Goal: Task Accomplishment & Management: Complete application form

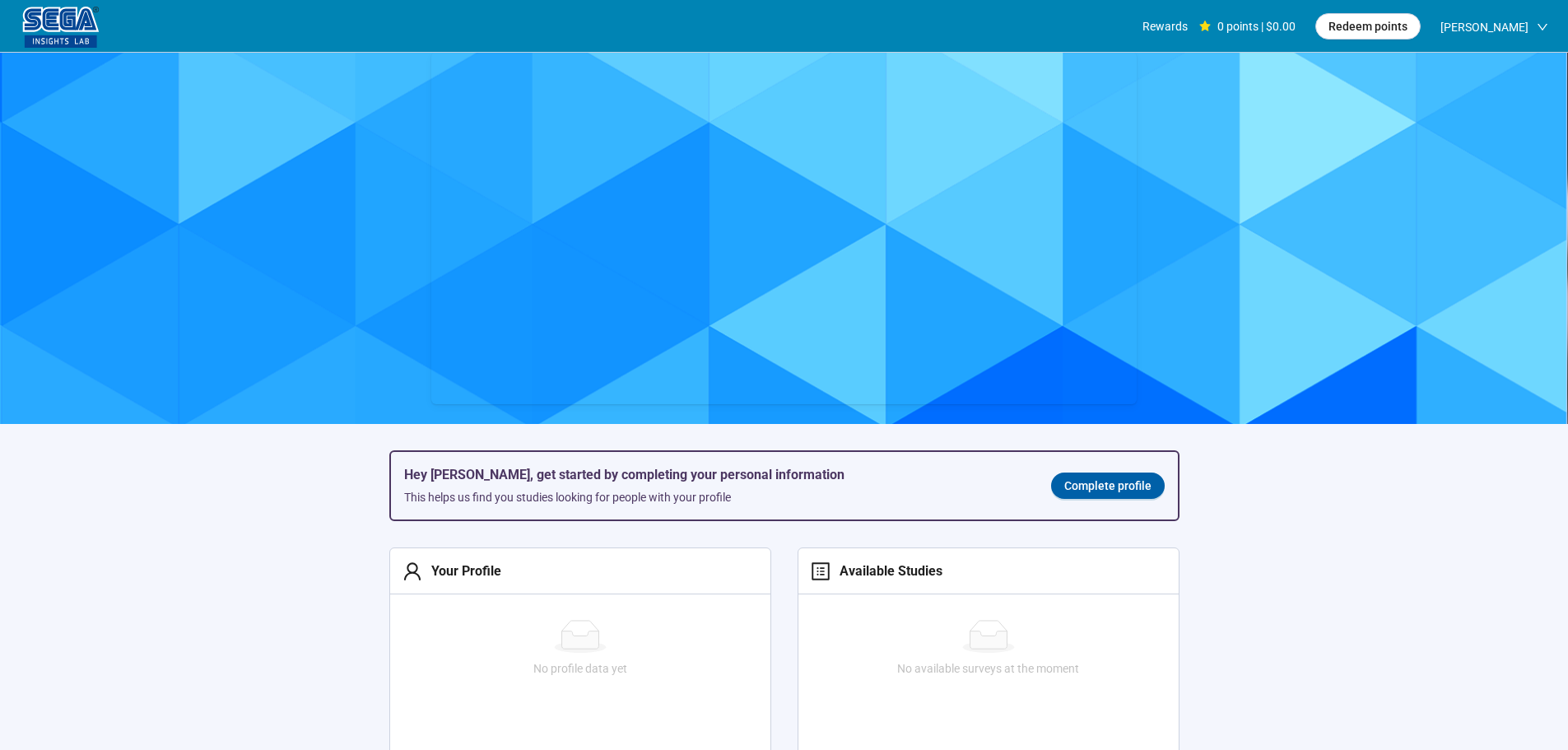
scroll to position [83, 0]
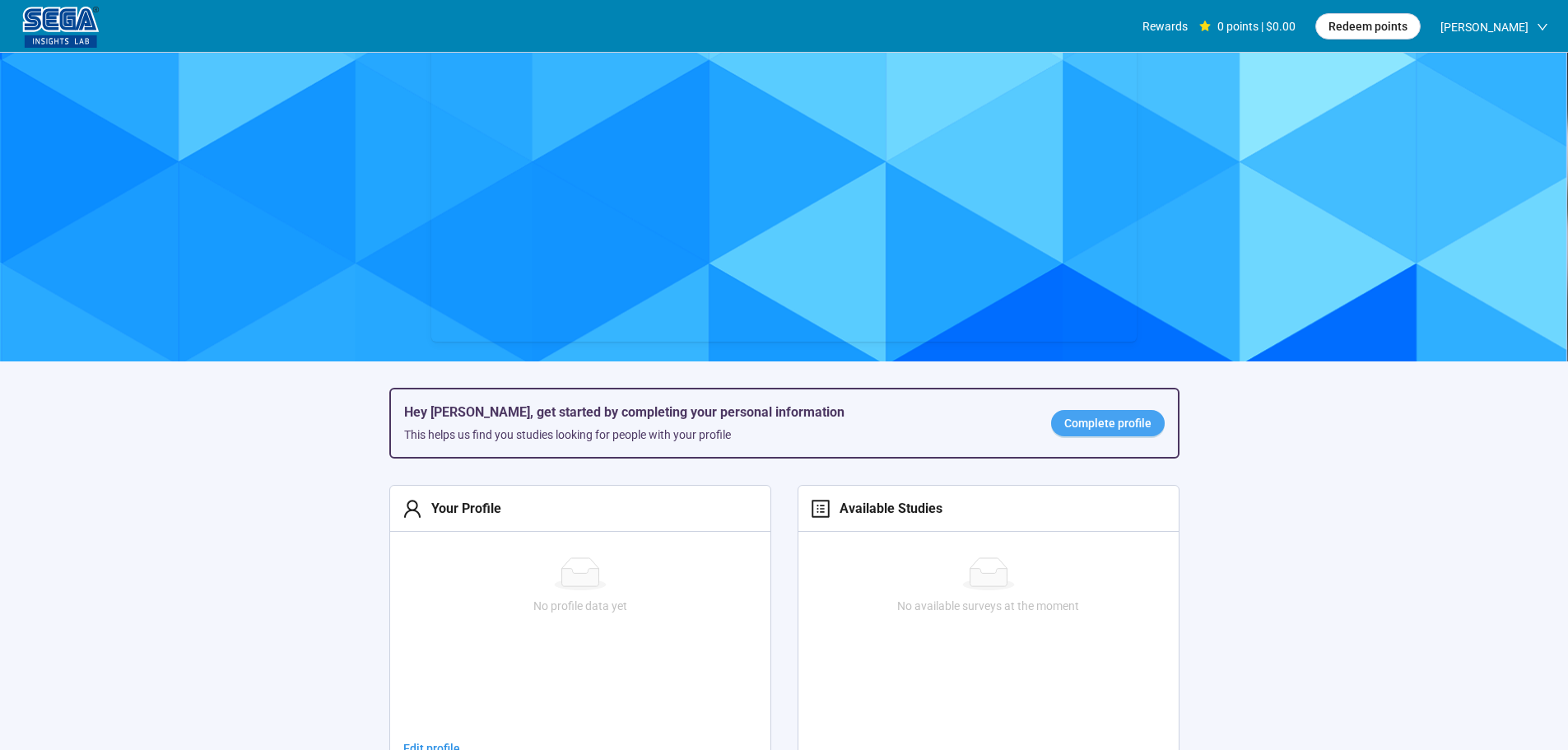
click at [1132, 431] on span "Complete profile" at bounding box center [1108, 423] width 87 height 18
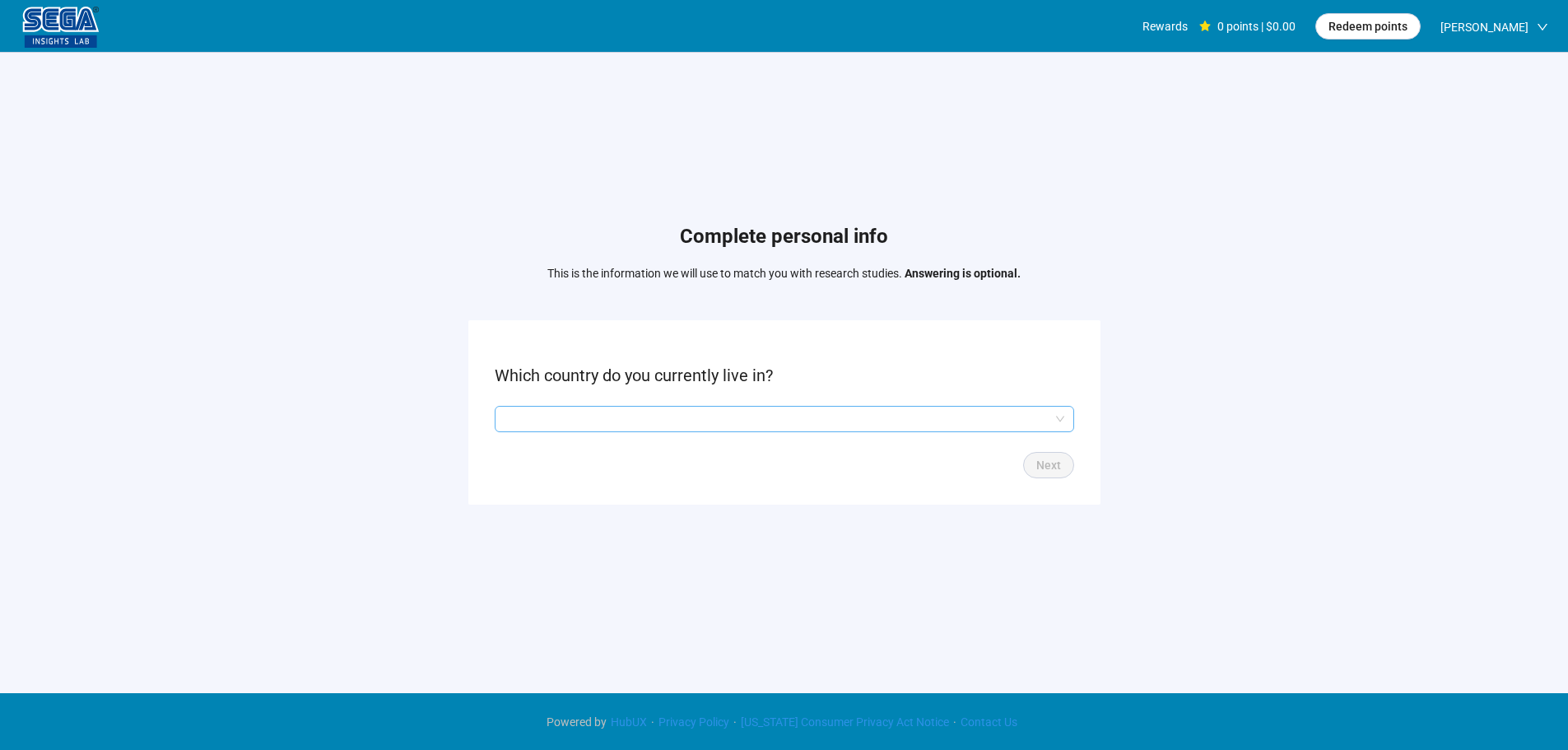
click at [584, 432] on div at bounding box center [784, 419] width 579 height 27
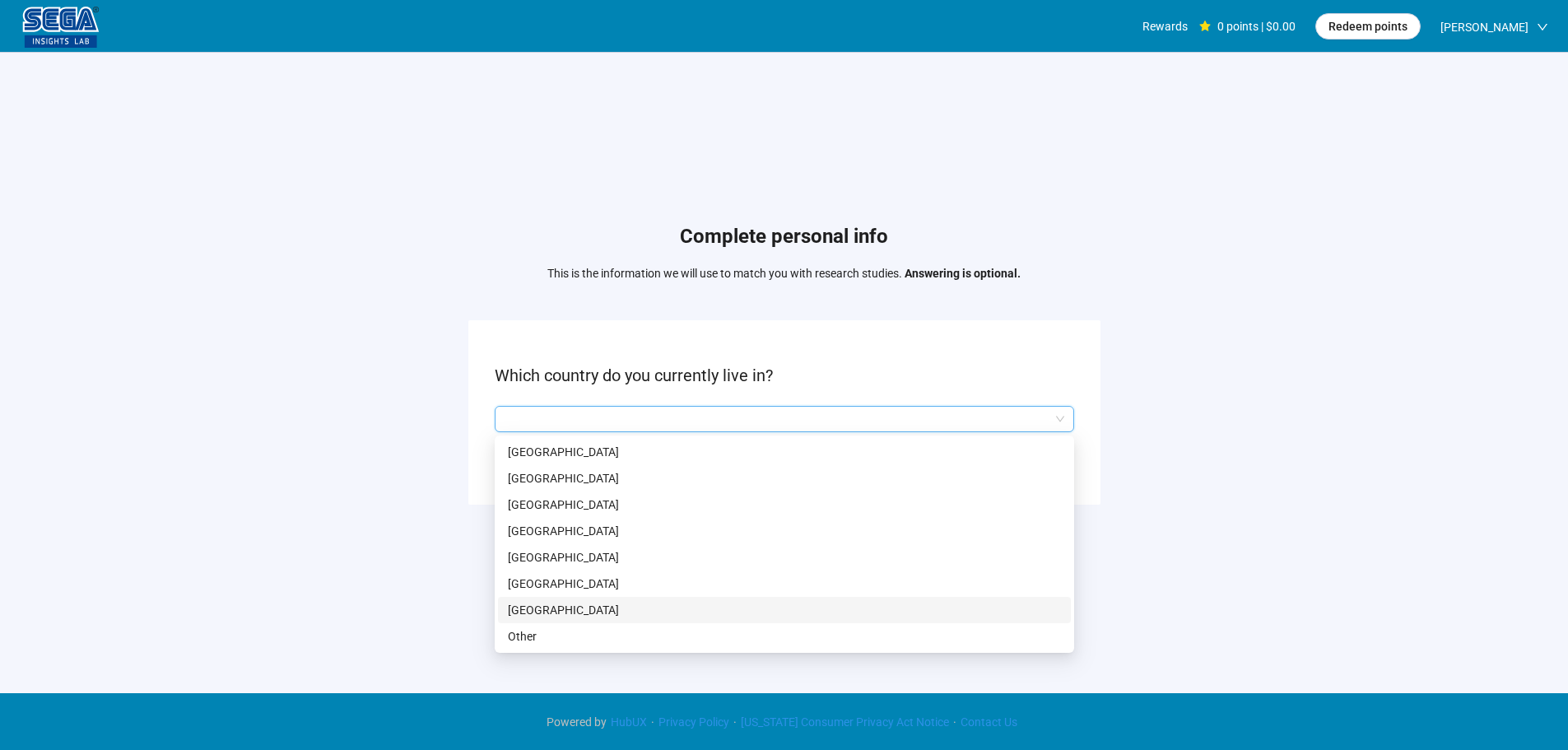
click at [587, 614] on p "[GEOGRAPHIC_DATA]" at bounding box center [784, 610] width 553 height 18
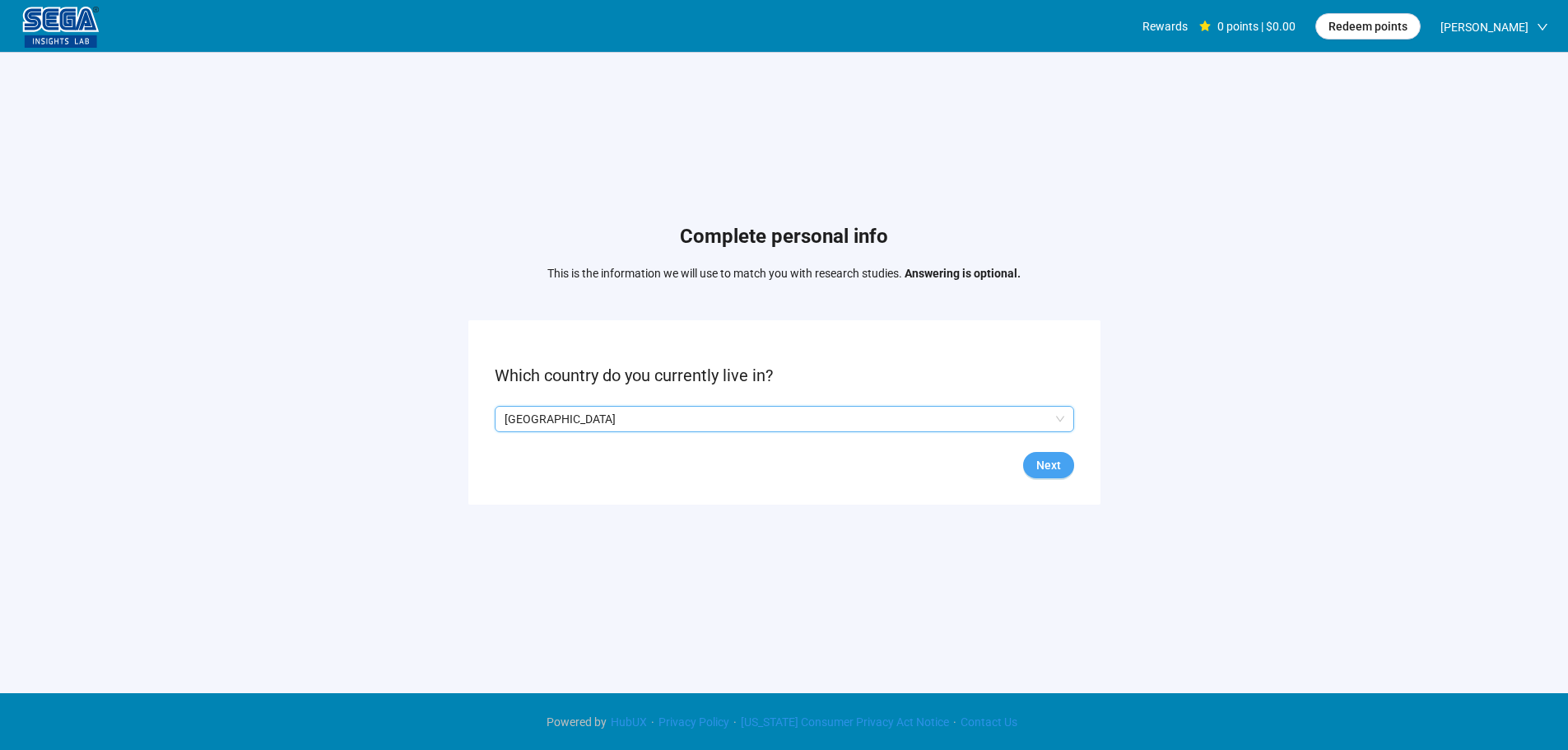
click at [1053, 459] on span "Next" at bounding box center [1049, 466] width 25 height 18
click at [732, 415] on input "search" at bounding box center [784, 419] width 559 height 25
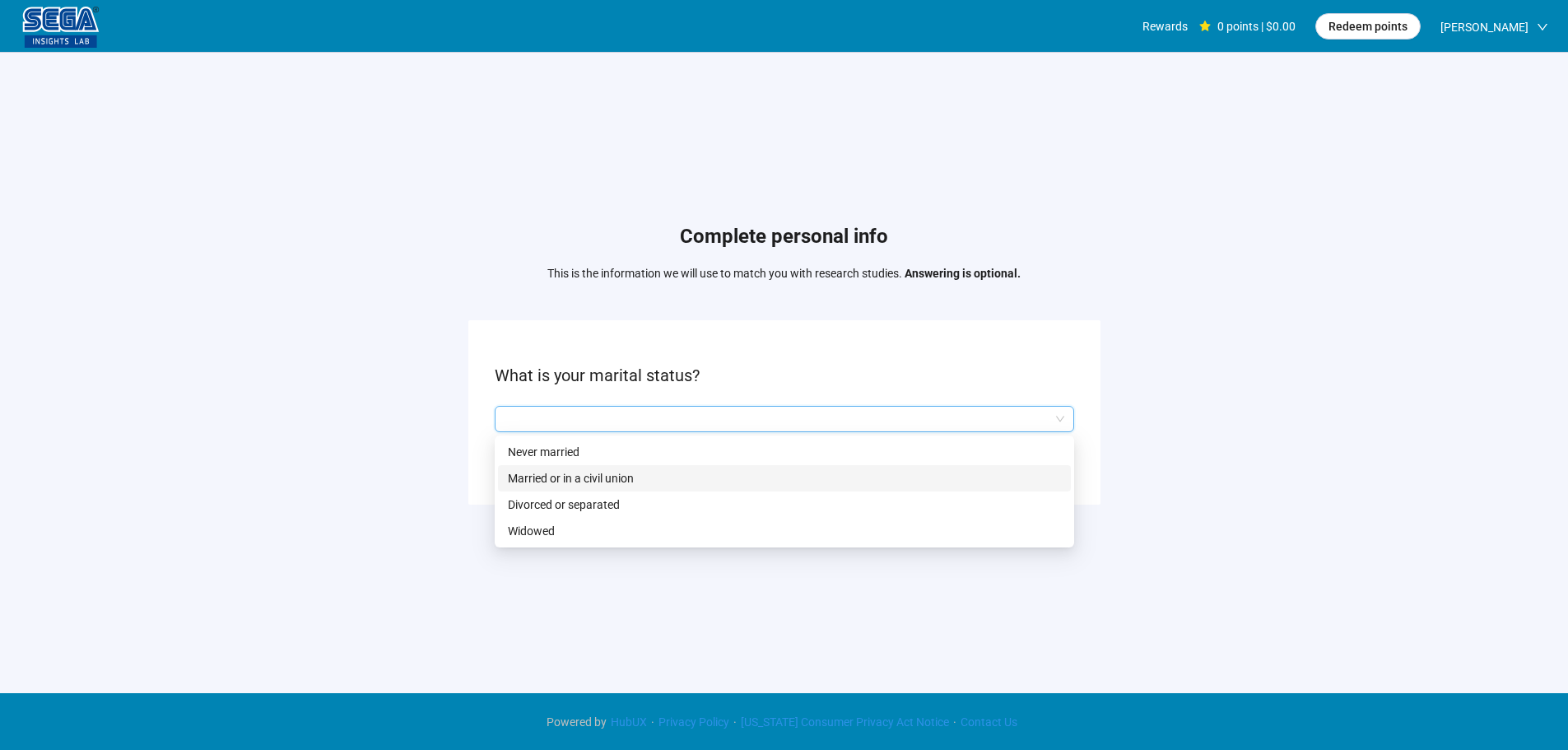
click at [599, 477] on p "Married or in a civil union" at bounding box center [784, 479] width 553 height 18
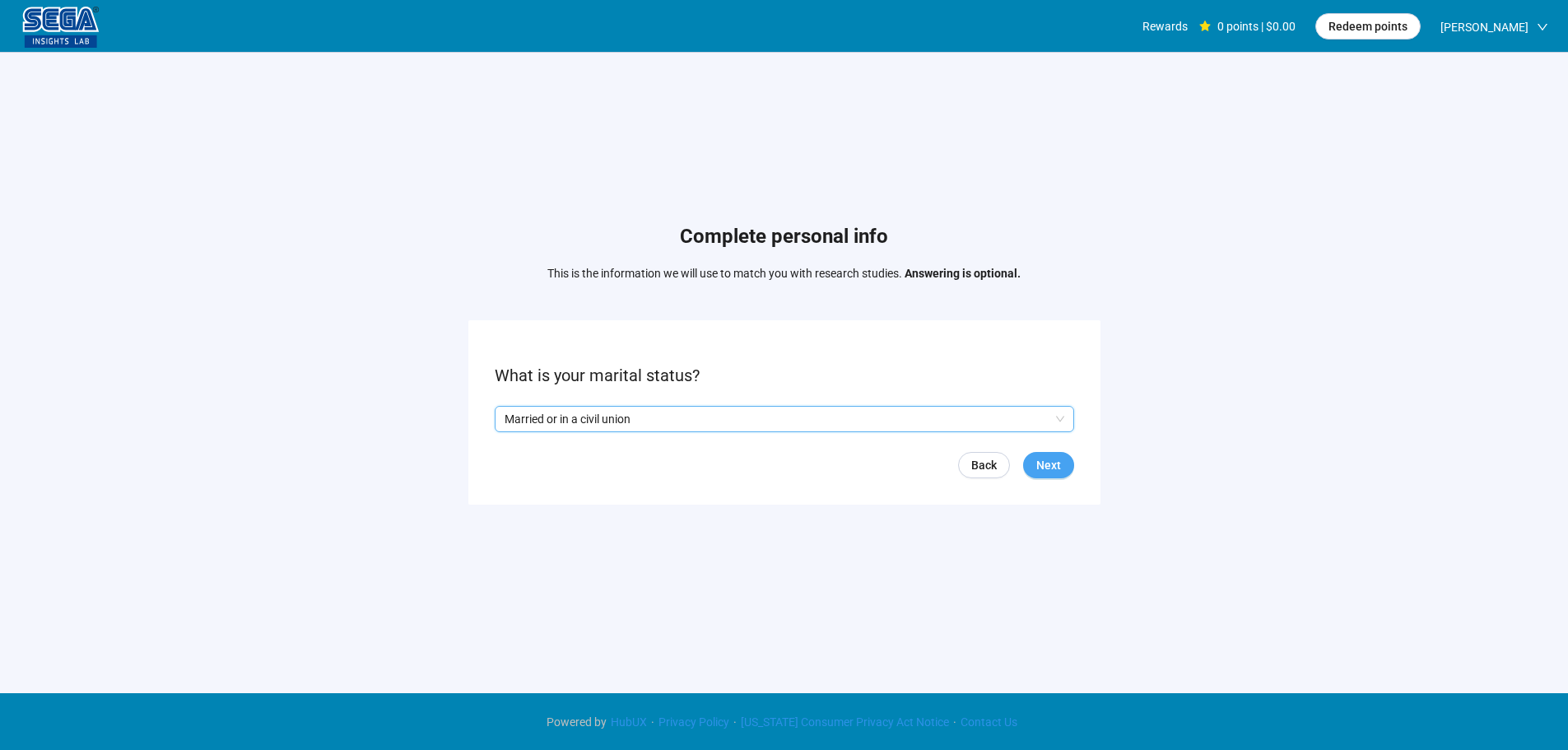
click at [1059, 469] on span "Next" at bounding box center [1049, 466] width 25 height 18
click at [627, 416] on input "search" at bounding box center [784, 419] width 559 height 25
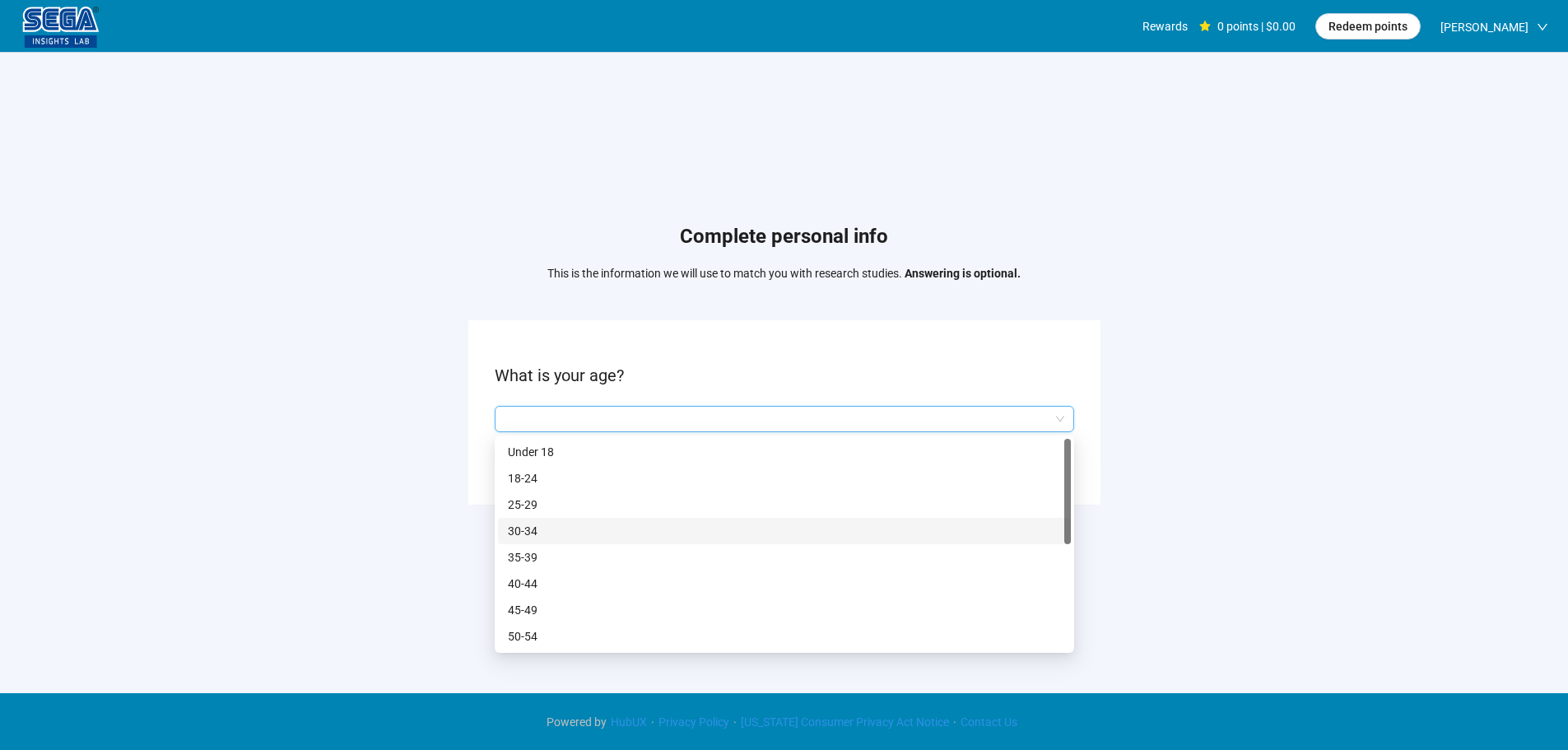
click at [608, 527] on p "30-34" at bounding box center [784, 531] width 553 height 18
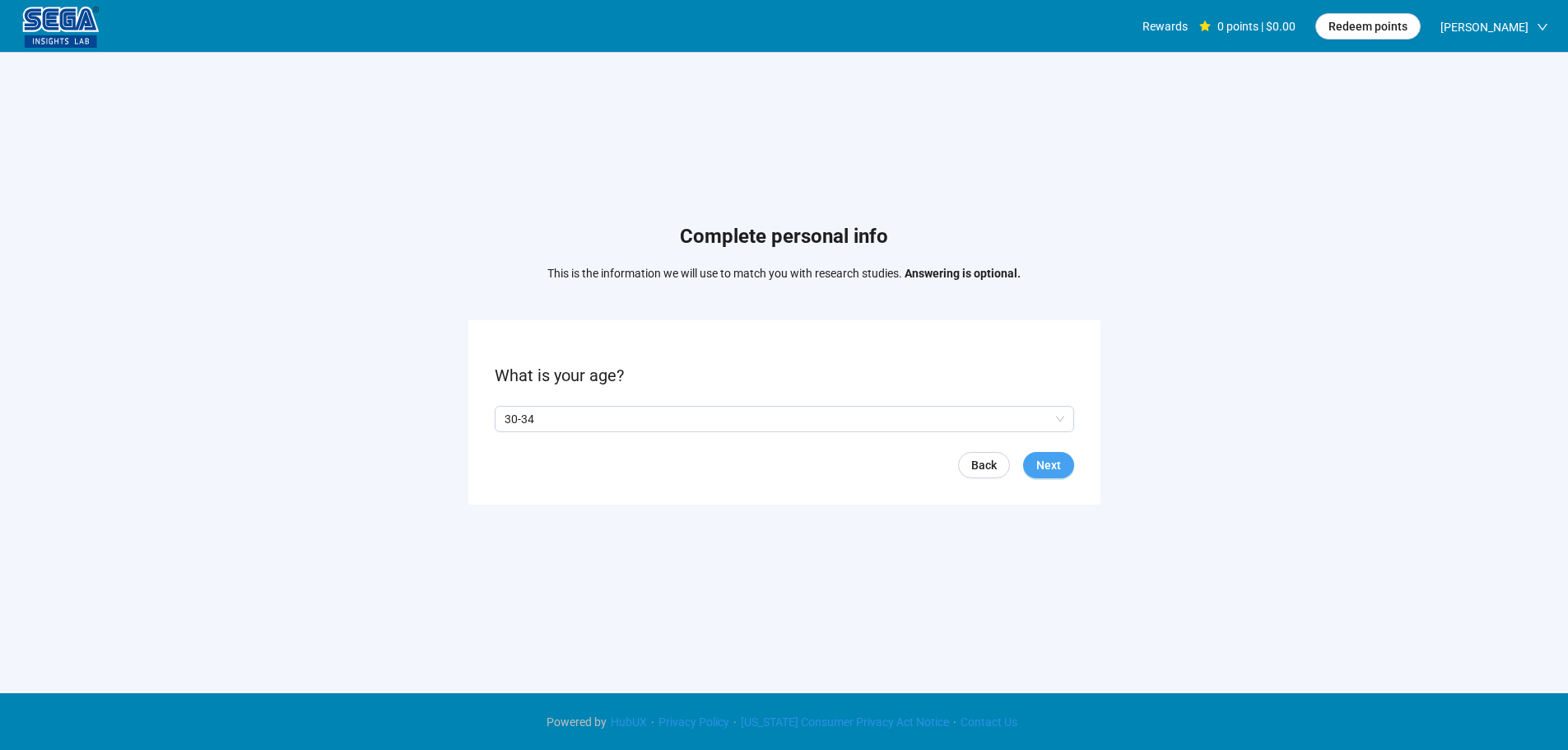
click at [1052, 467] on span "Next" at bounding box center [1049, 466] width 25 height 18
click at [516, 421] on p "Yes" at bounding box center [520, 419] width 18 height 18
click at [1051, 468] on span "Next" at bounding box center [1049, 466] width 25 height 18
click at [611, 416] on input "search" at bounding box center [784, 419] width 559 height 25
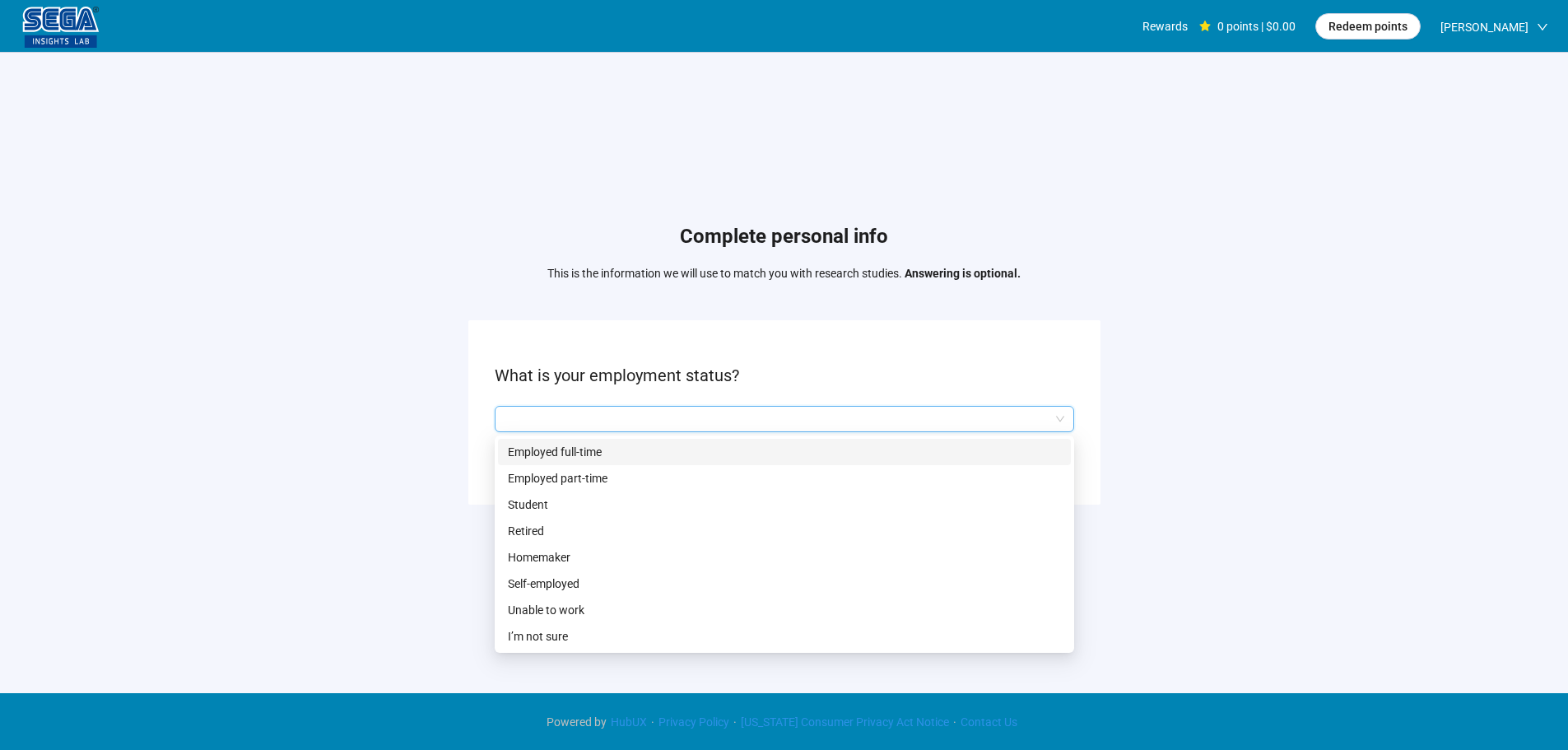
click at [582, 449] on p "Employed full-time" at bounding box center [784, 452] width 553 height 18
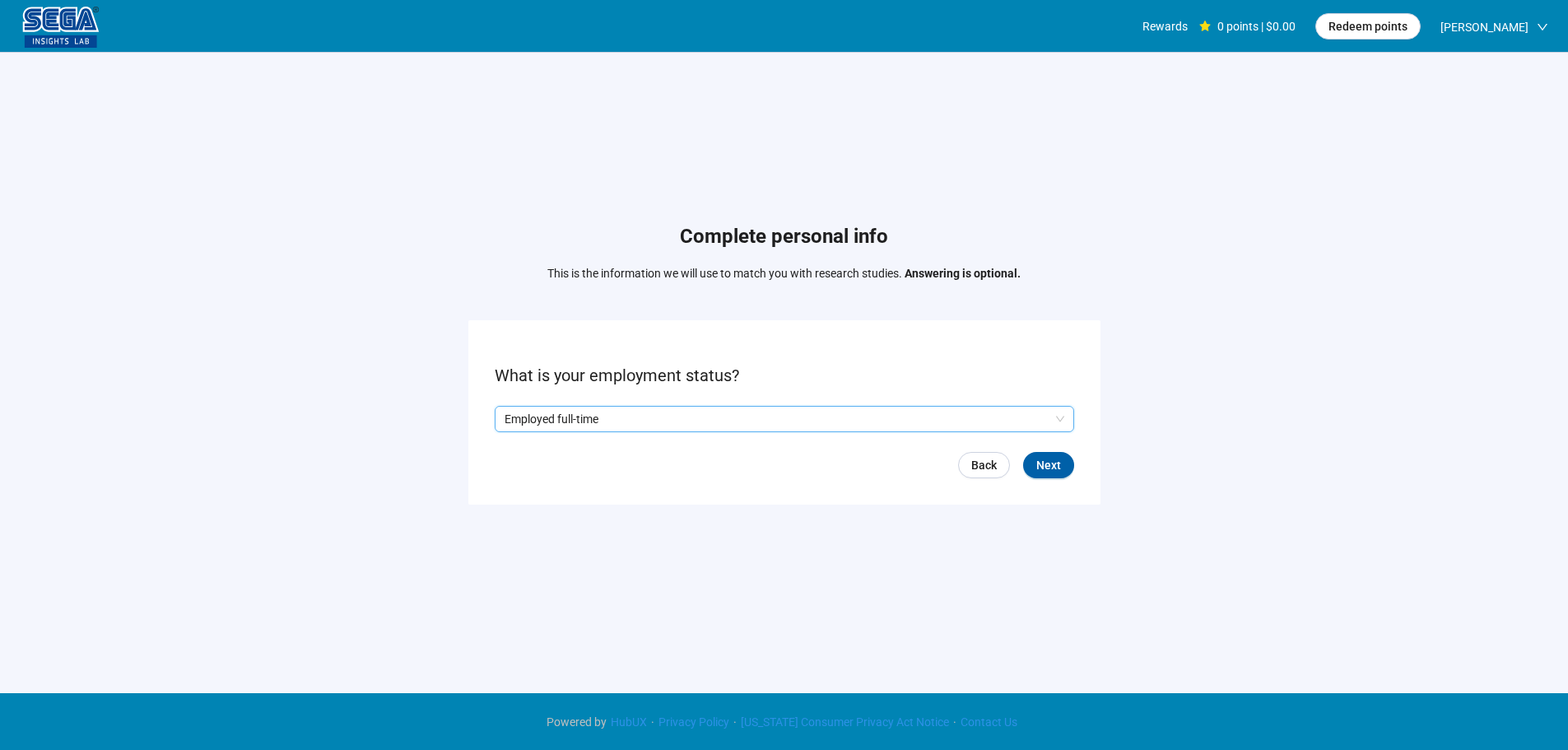
click at [1015, 458] on div "Back Next" at bounding box center [784, 466] width 579 height 27
click at [1066, 460] on button "Next" at bounding box center [1048, 466] width 51 height 27
click at [613, 423] on input "search" at bounding box center [784, 419] width 559 height 25
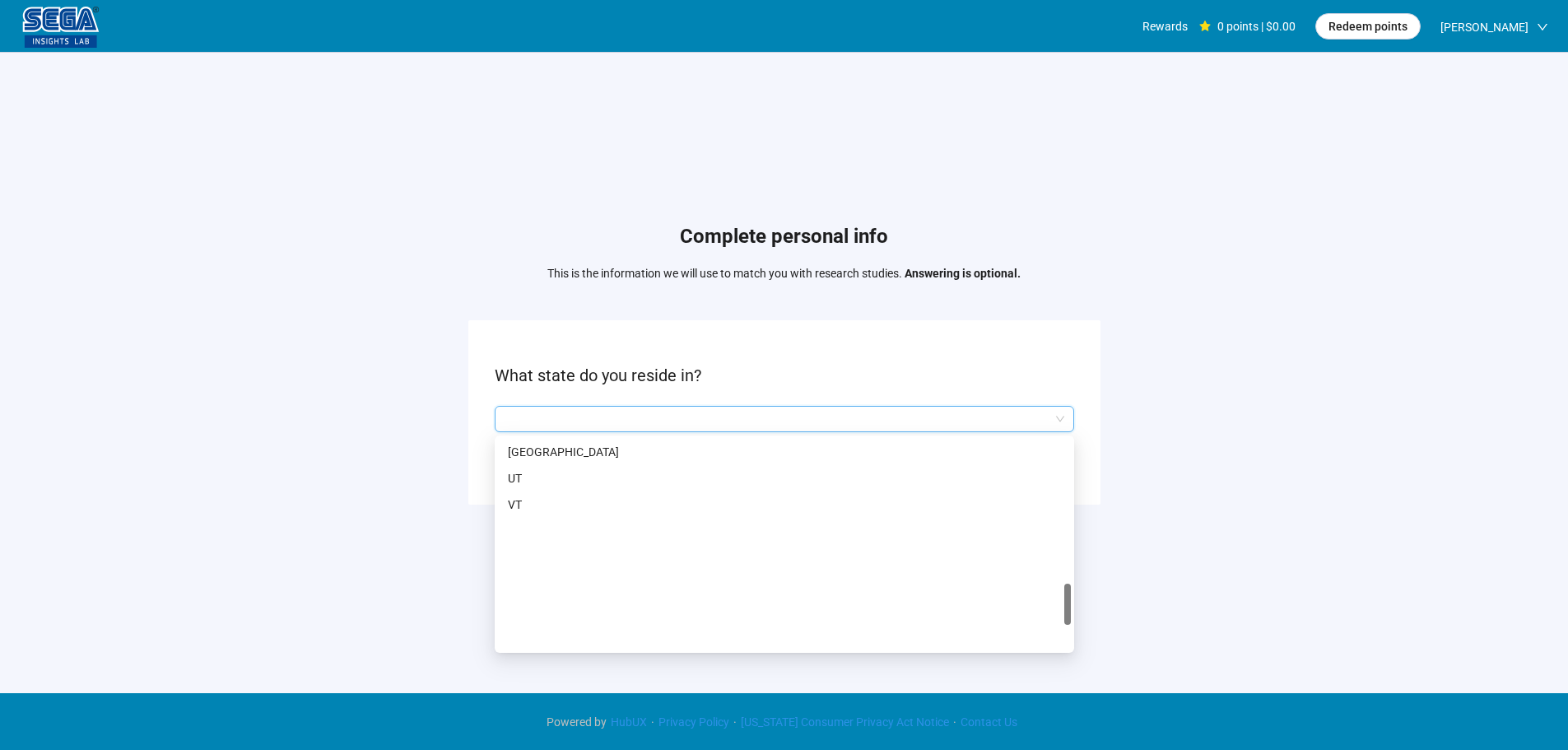
scroll to position [969, 0]
click at [511, 483] on p "PA" at bounding box center [784, 485] width 553 height 18
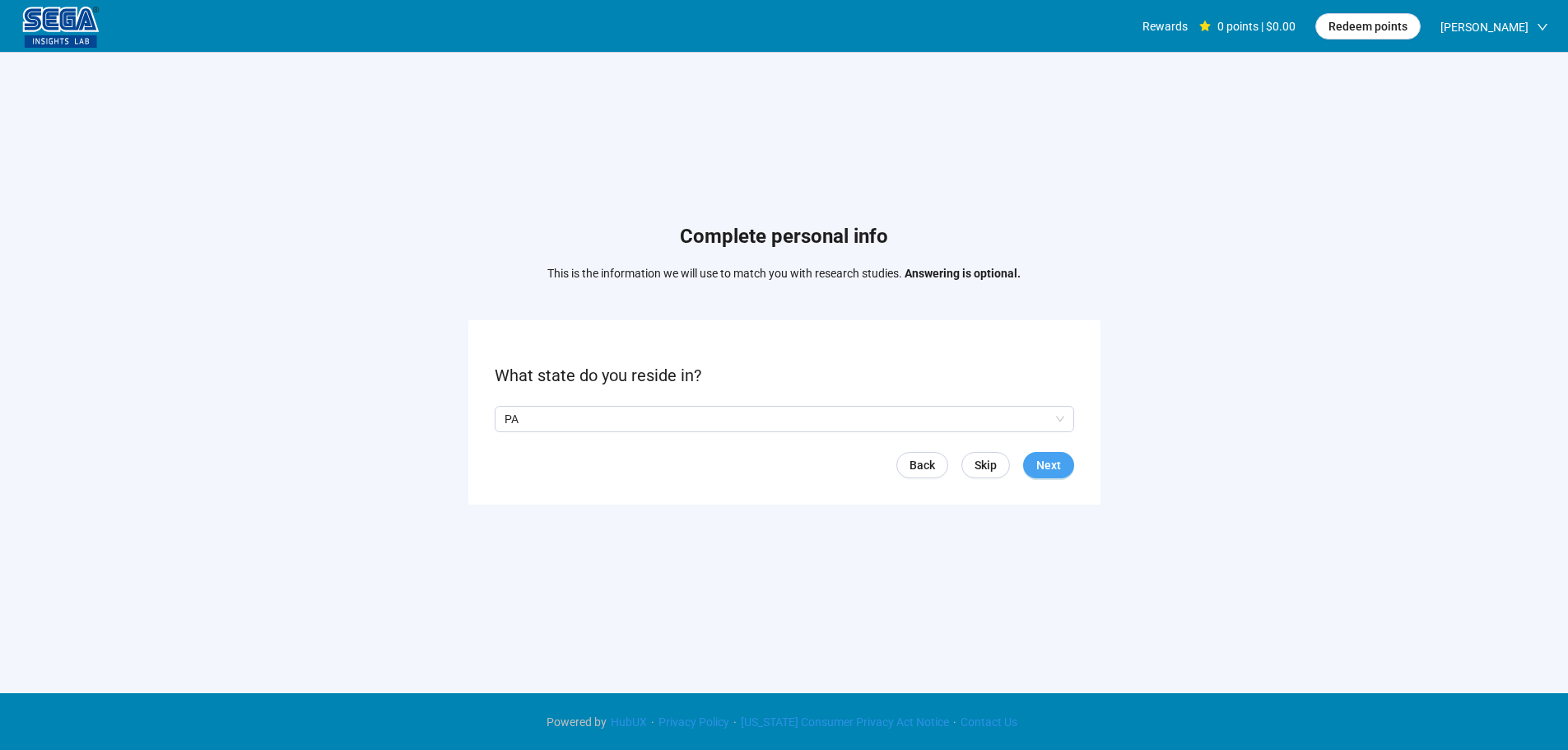
drag, startPoint x: 1037, startPoint y: 461, endPoint x: 1045, endPoint y: 458, distance: 8.5
click at [1040, 461] on span "Next" at bounding box center [1049, 466] width 25 height 18
click at [506, 417] on input "search" at bounding box center [784, 419] width 559 height 25
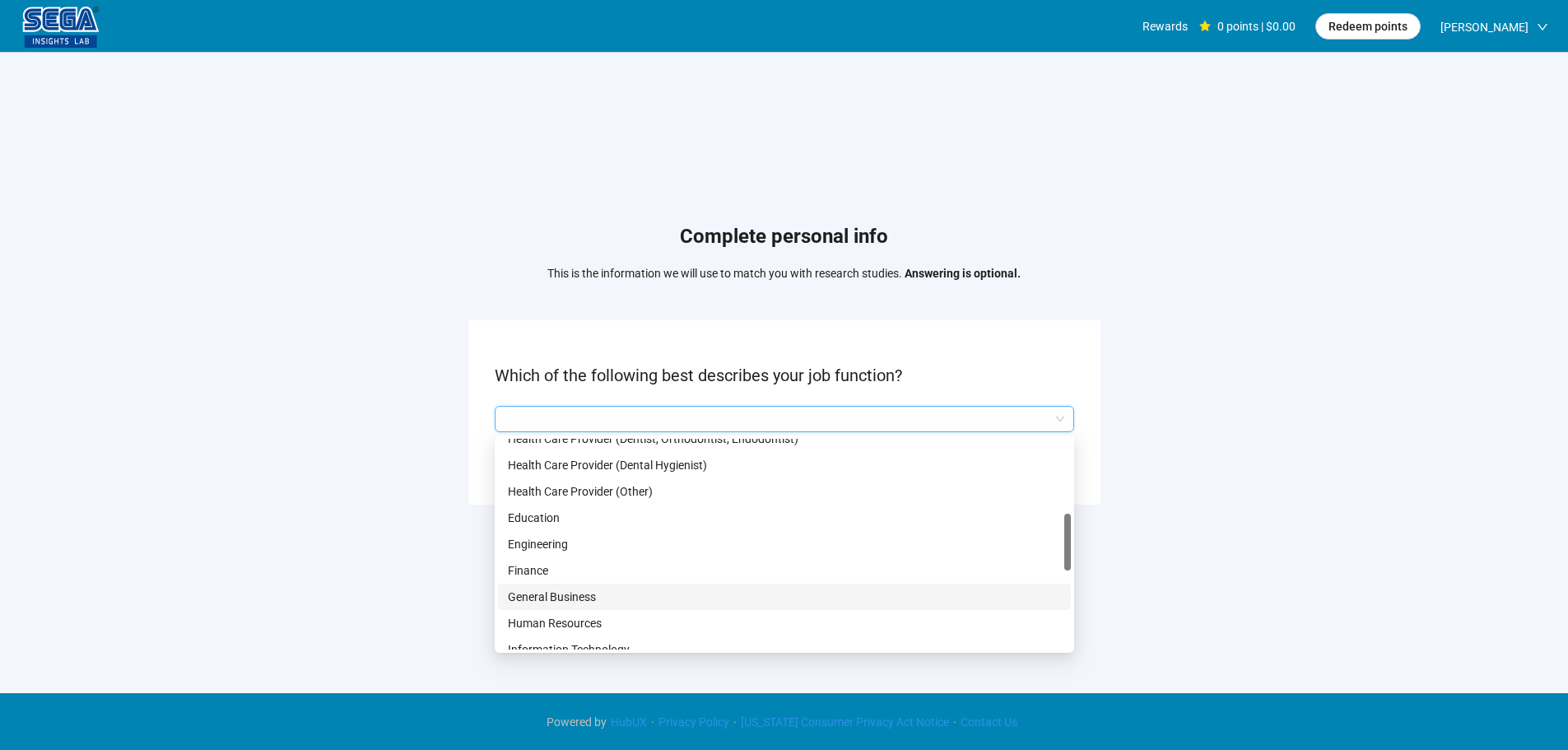
scroll to position [494, 0]
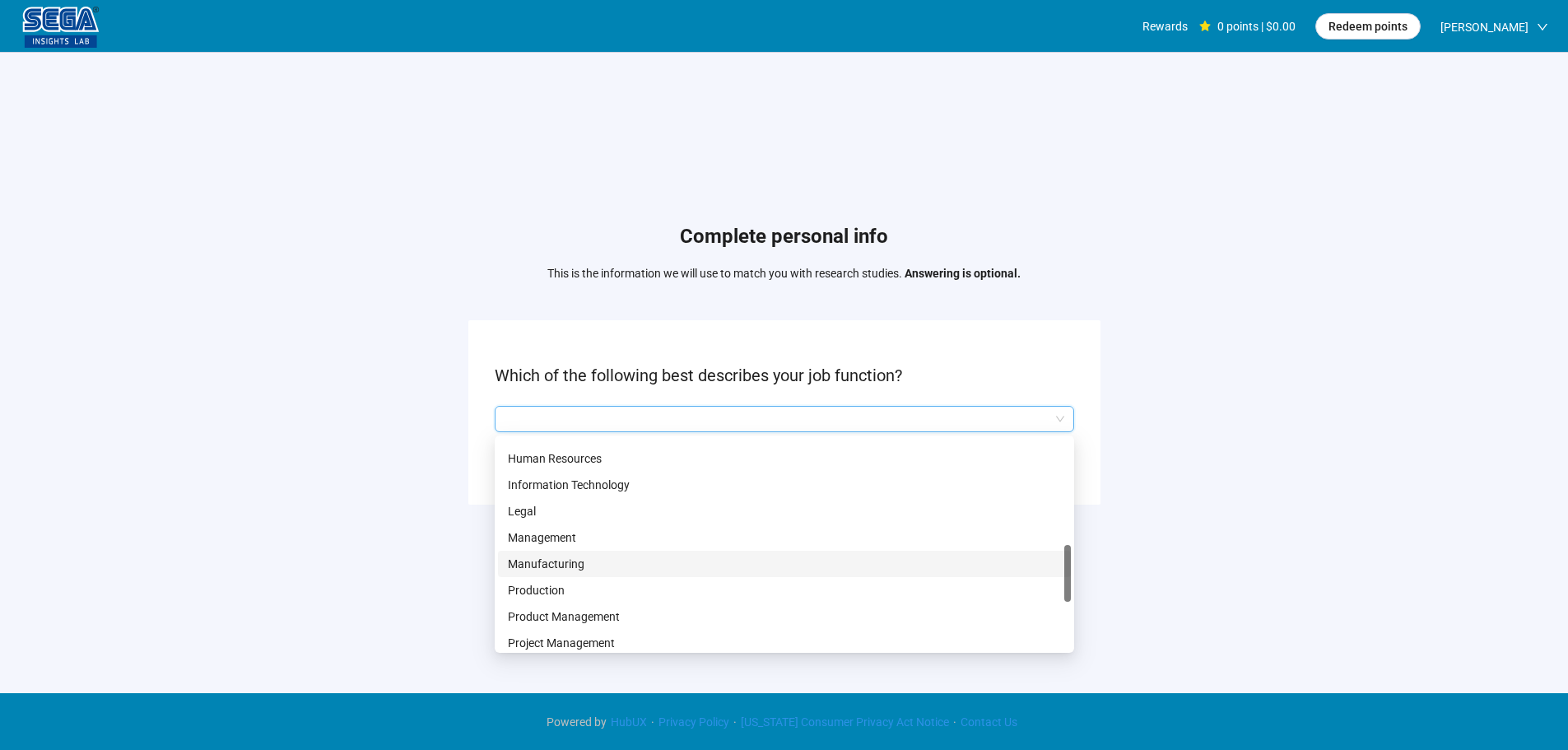
click at [572, 553] on div "Manufacturing" at bounding box center [784, 565] width 573 height 27
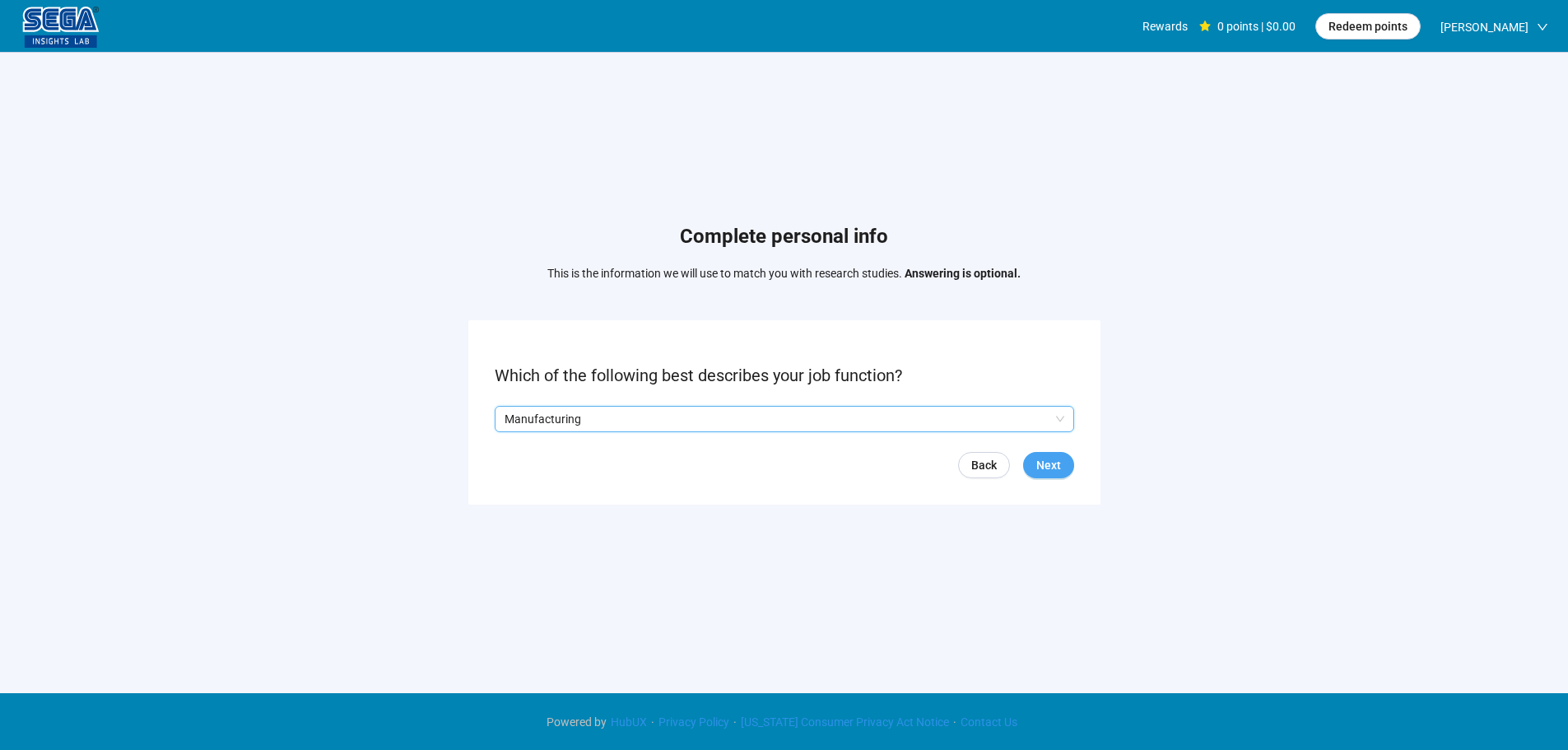
click at [1046, 464] on span "Next" at bounding box center [1049, 466] width 25 height 18
click at [593, 429] on input "search" at bounding box center [784, 419] width 559 height 25
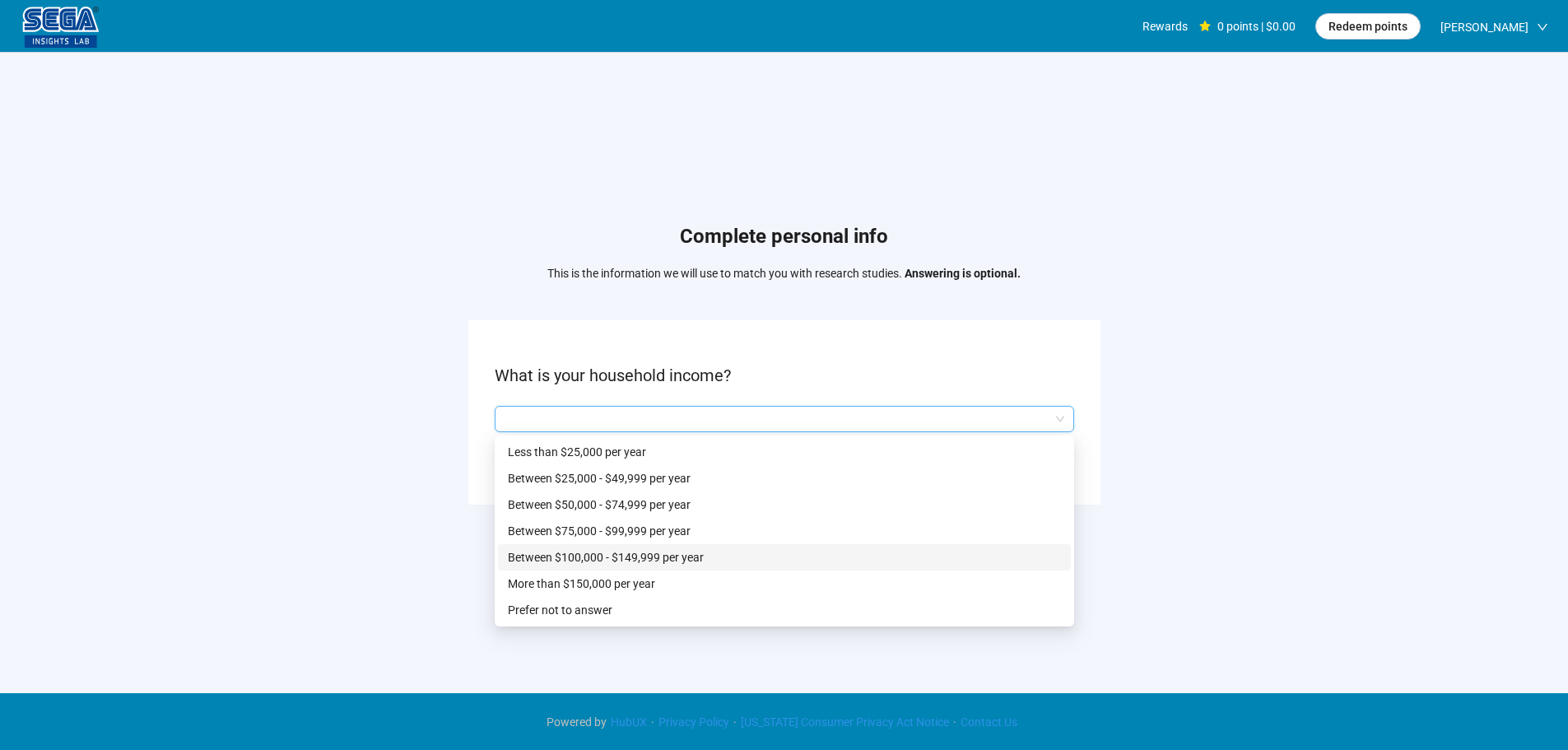
click at [627, 557] on p "Between $100,000 - $149,999 per year" at bounding box center [784, 558] width 553 height 18
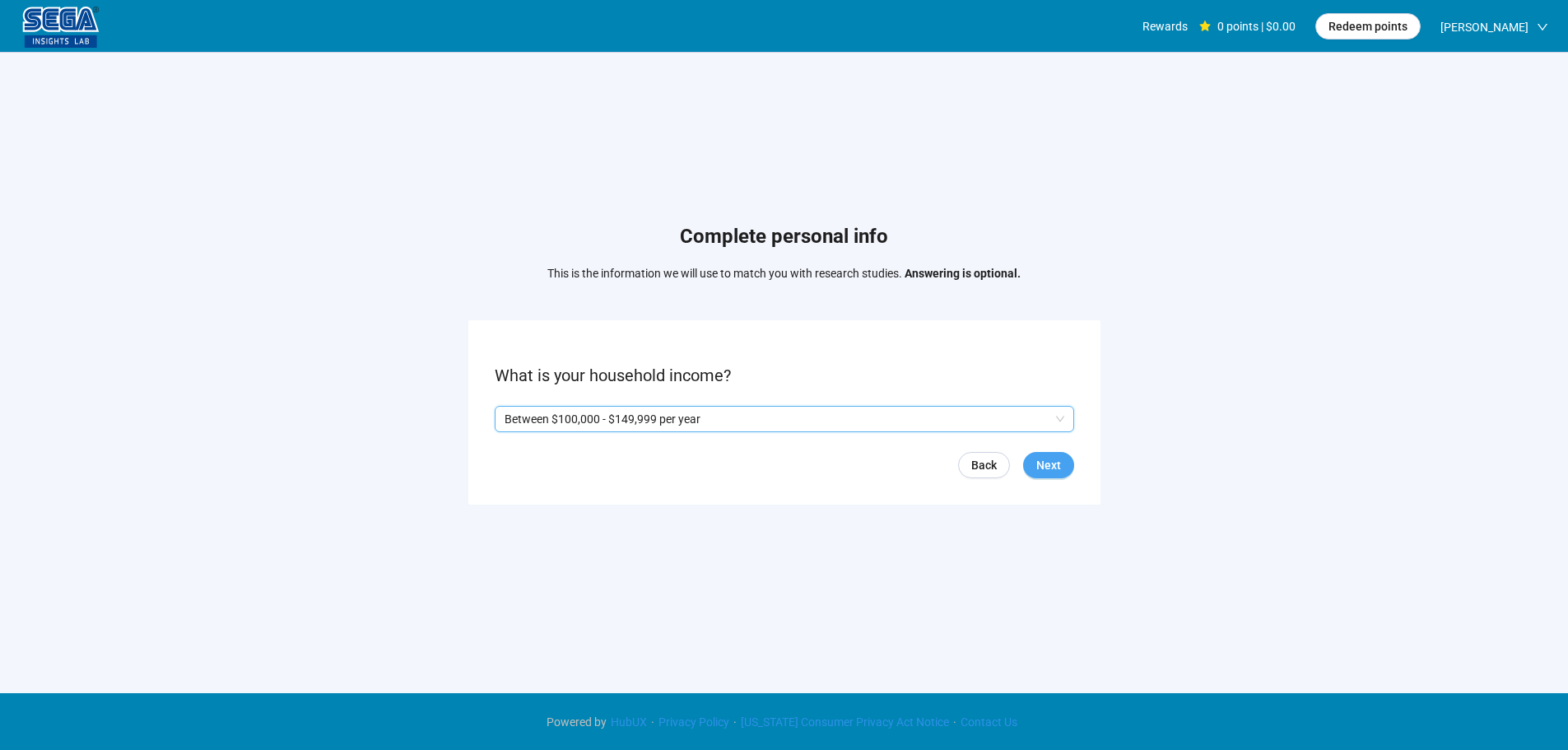
click at [1054, 454] on button "Next" at bounding box center [1048, 466] width 51 height 27
click at [509, 422] on span "Yes" at bounding box center [519, 419] width 22 height 18
click at [1051, 462] on span "Next" at bounding box center [1049, 466] width 25 height 18
click at [563, 409] on input "search" at bounding box center [784, 419] width 559 height 25
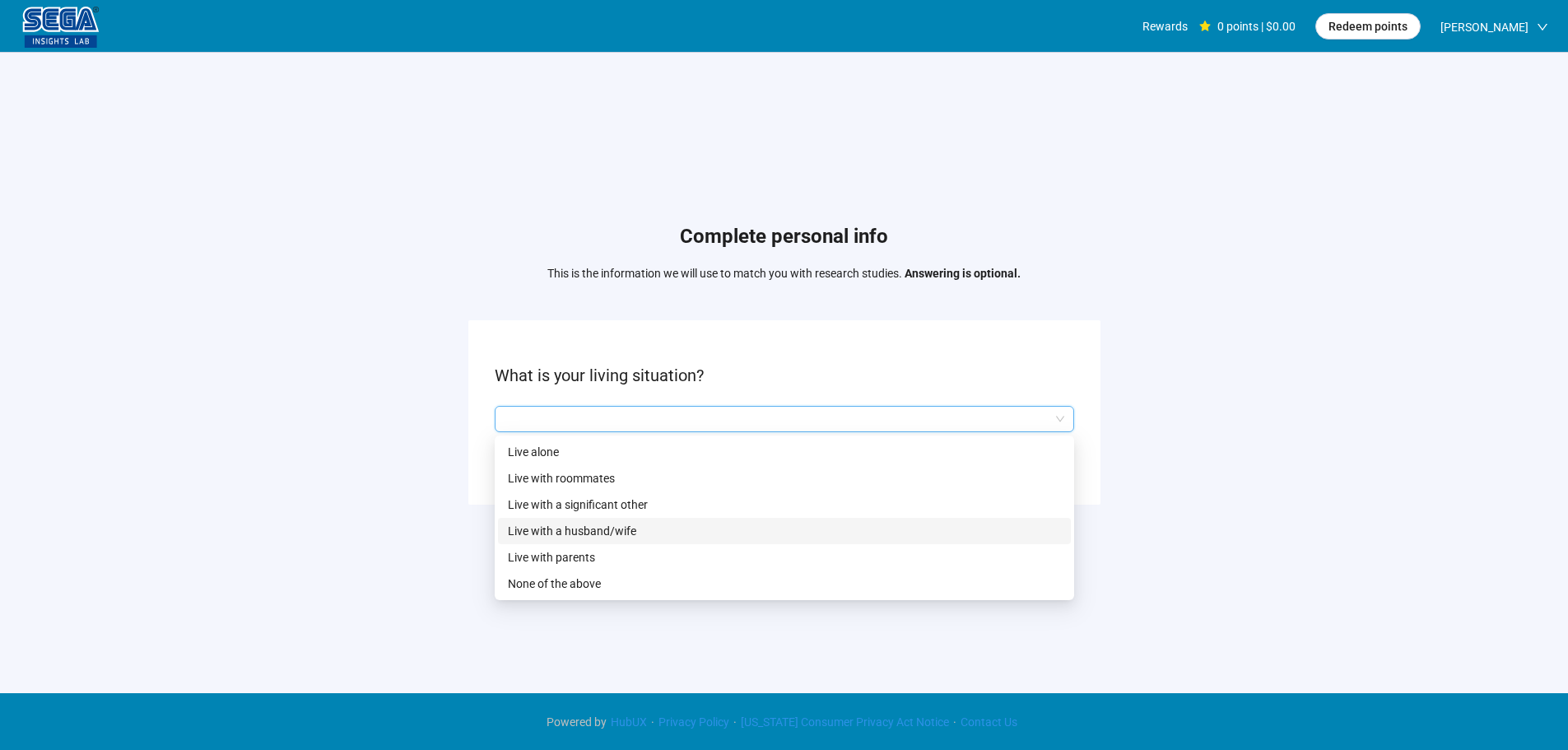
click at [600, 526] on p "Live with a husband/wife" at bounding box center [784, 531] width 553 height 18
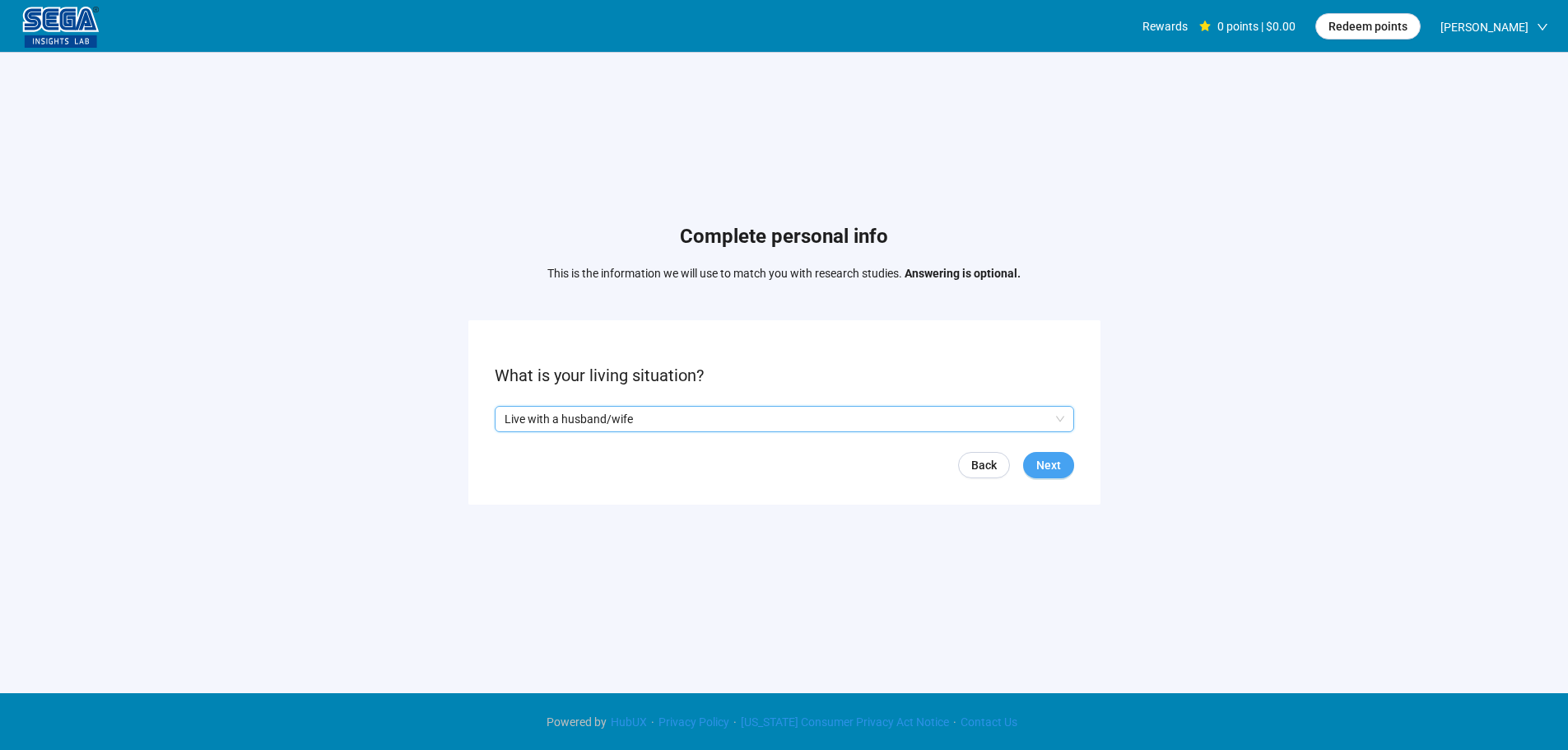
click at [1049, 469] on span "Next" at bounding box center [1049, 466] width 25 height 18
click at [605, 417] on input "search" at bounding box center [784, 419] width 559 height 25
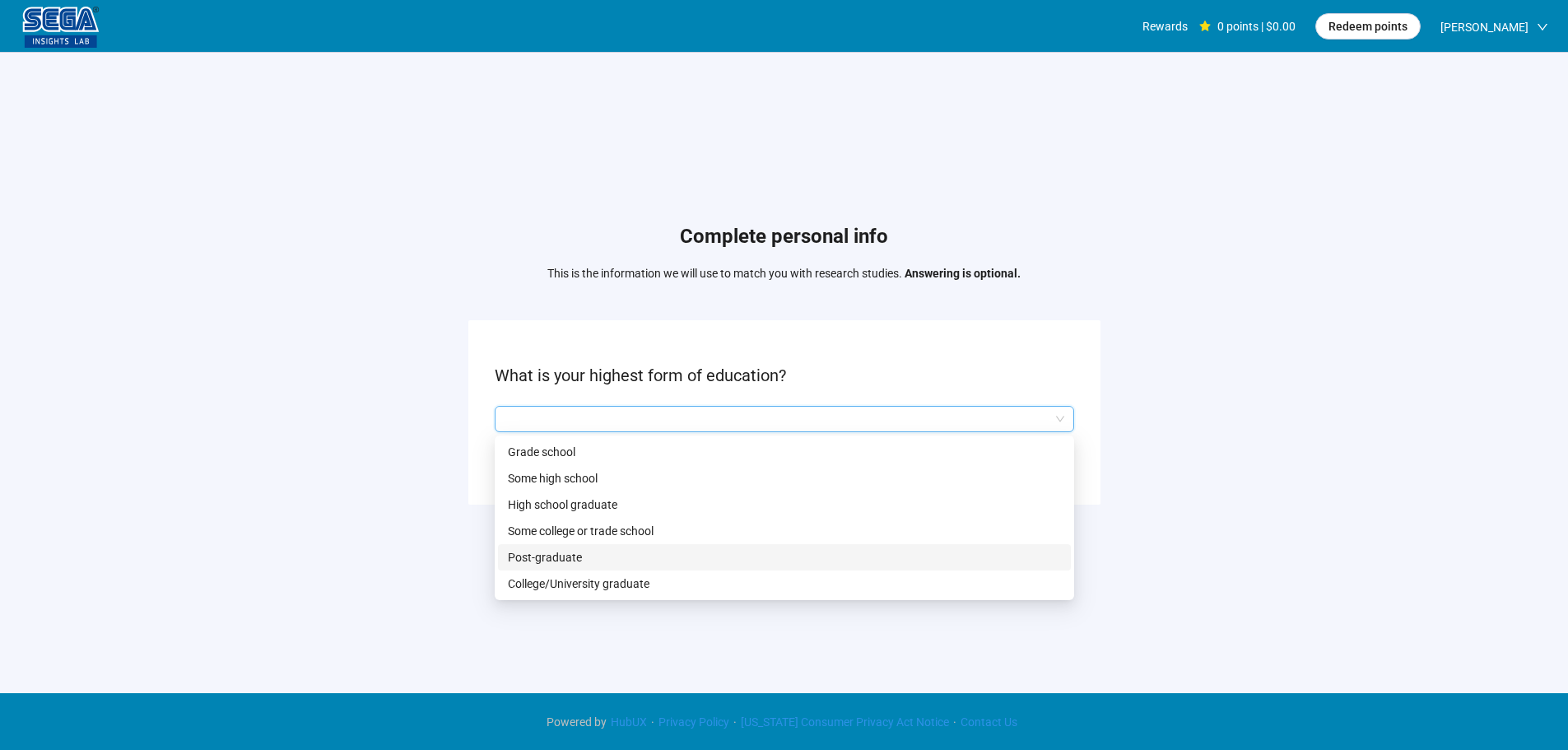
drag, startPoint x: 624, startPoint y: 533, endPoint x: 612, endPoint y: 558, distance: 27.7
click at [612, 558] on div "Grade school Some high school High school graduate Some college or trade school…" at bounding box center [784, 518] width 573 height 158
click at [601, 575] on p "College/University graduate" at bounding box center [784, 584] width 553 height 18
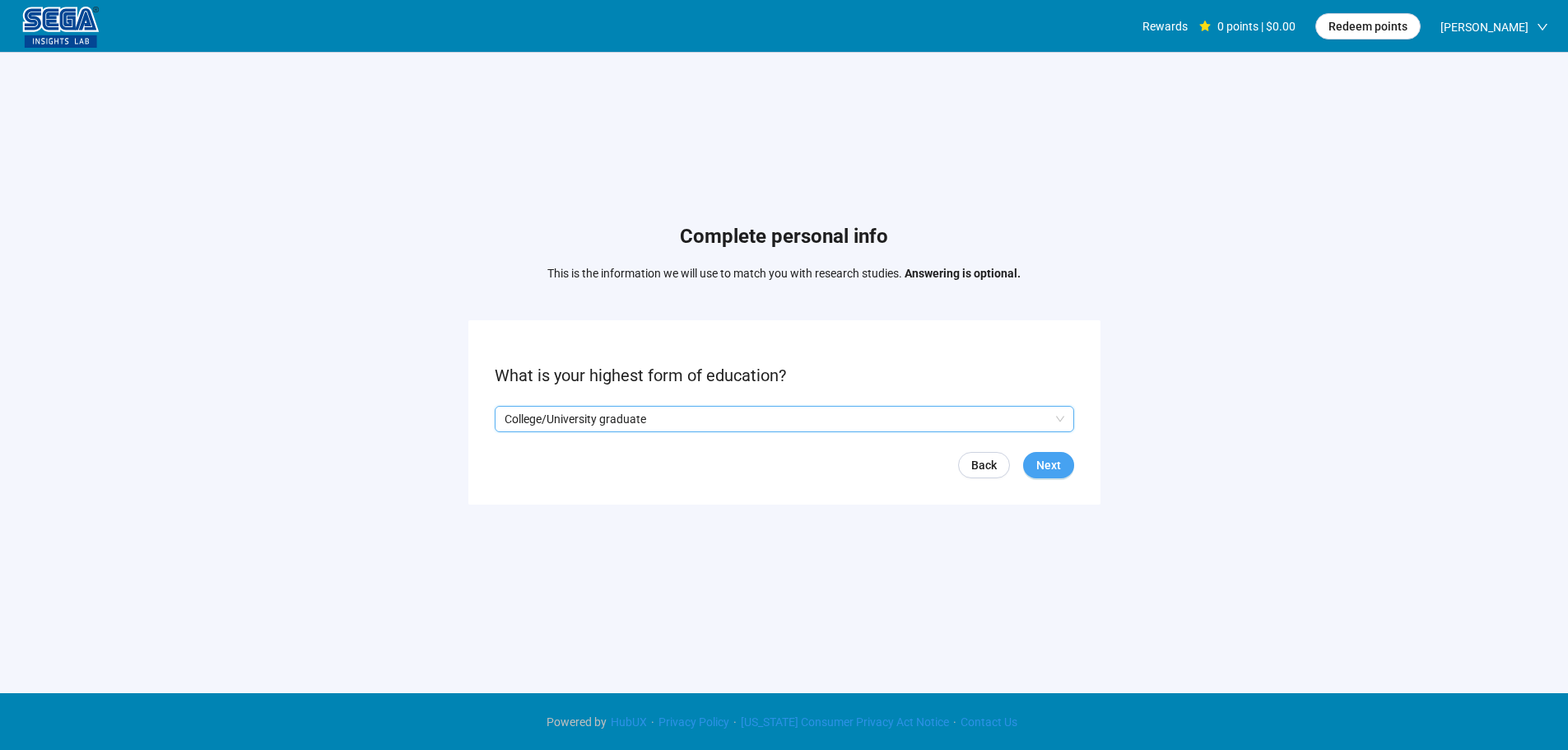
click at [1048, 466] on span "Next" at bounding box center [1049, 466] width 25 height 18
click at [640, 412] on input "search" at bounding box center [784, 419] width 559 height 25
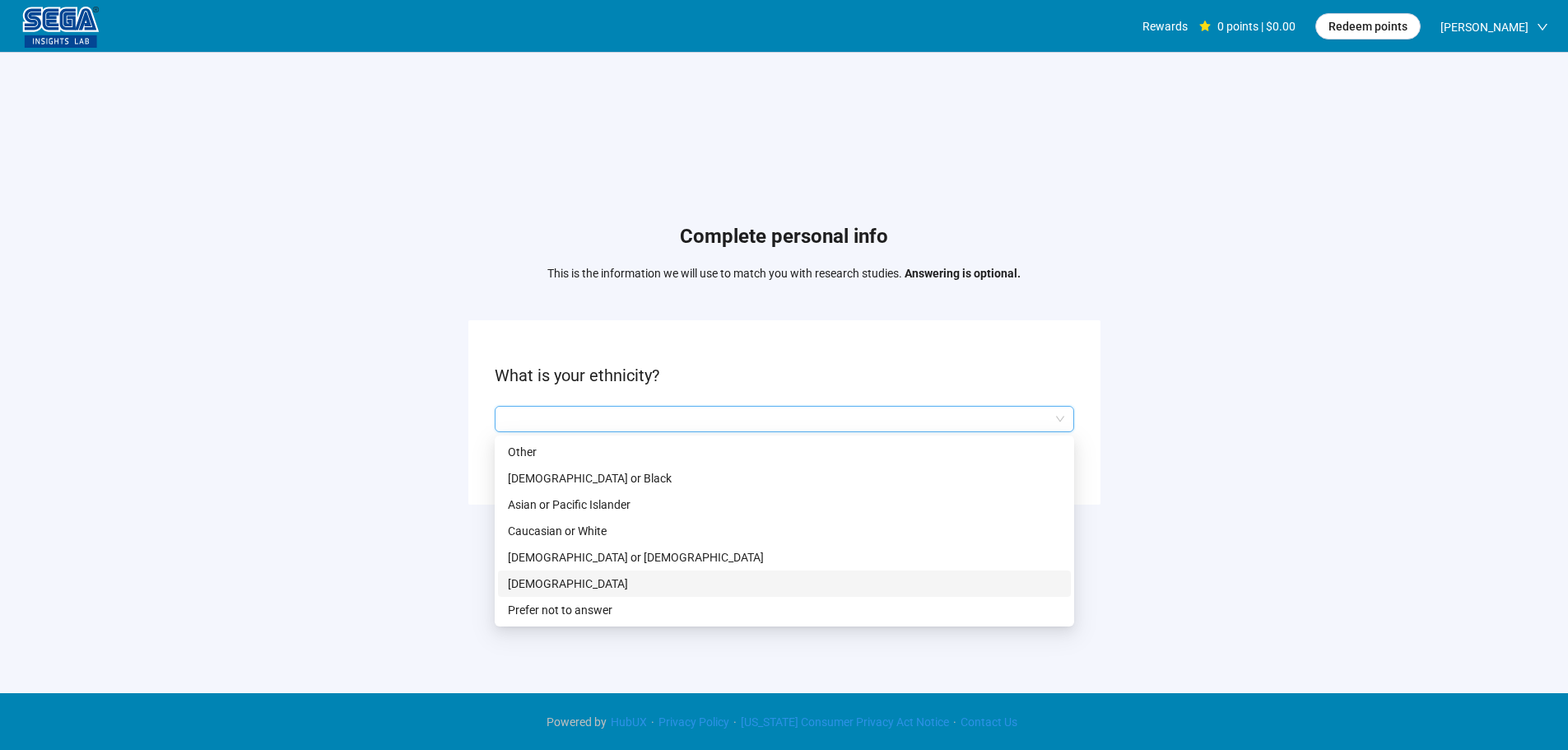
click at [572, 536] on p "Caucasian or White" at bounding box center [784, 531] width 553 height 18
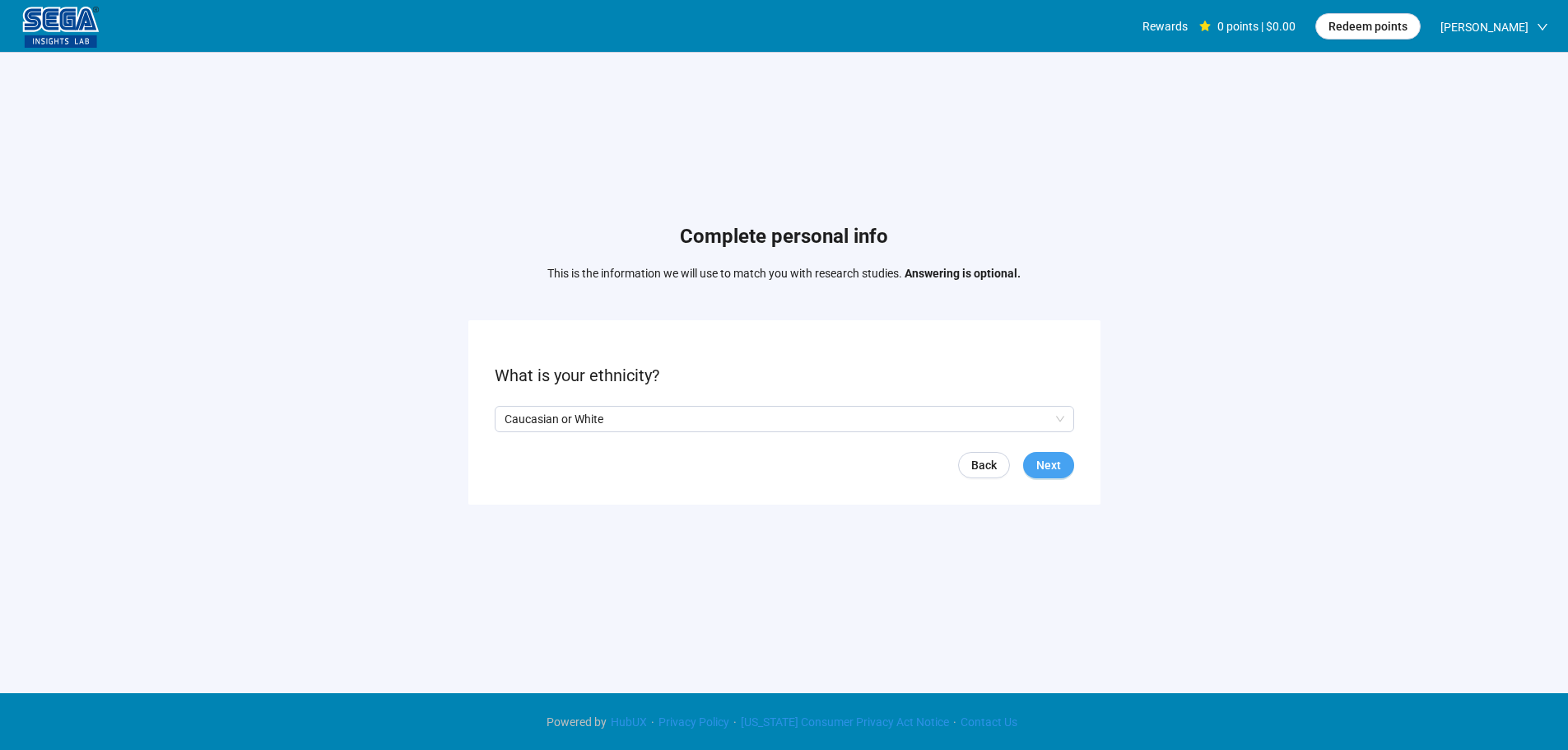
click at [1048, 476] on form "What is your ethnicity? Caucasian or White Q2hhcmFjdGVyaXN0aWNBbnN3ZXJOb2RlOmMx…" at bounding box center [784, 412] width 632 height 184
click at [1048, 461] on span "Next" at bounding box center [1049, 466] width 25 height 18
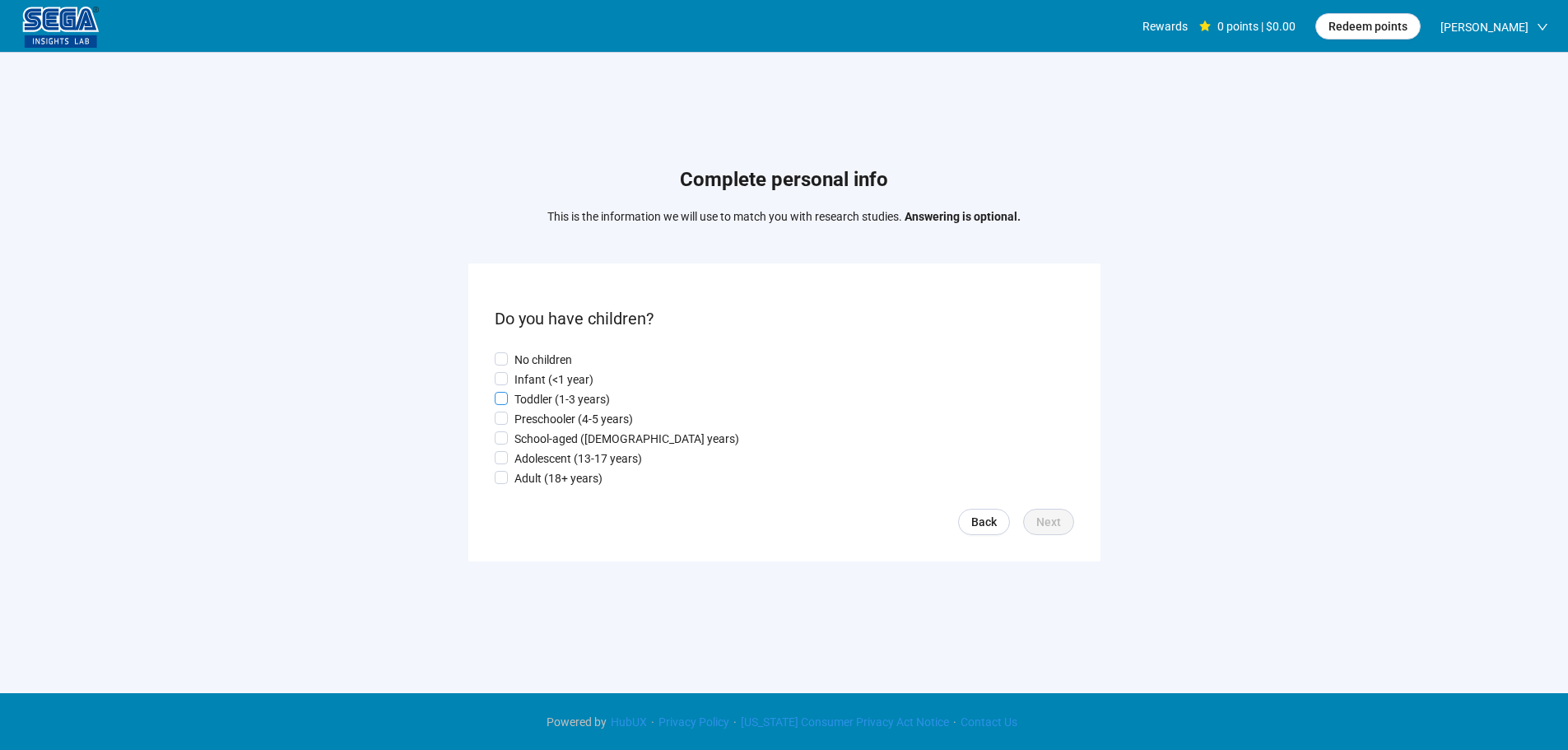
click at [581, 401] on p "Toddler (1-3 years)" at bounding box center [562, 399] width 96 height 18
click at [1039, 535] on button "Next" at bounding box center [1048, 522] width 51 height 27
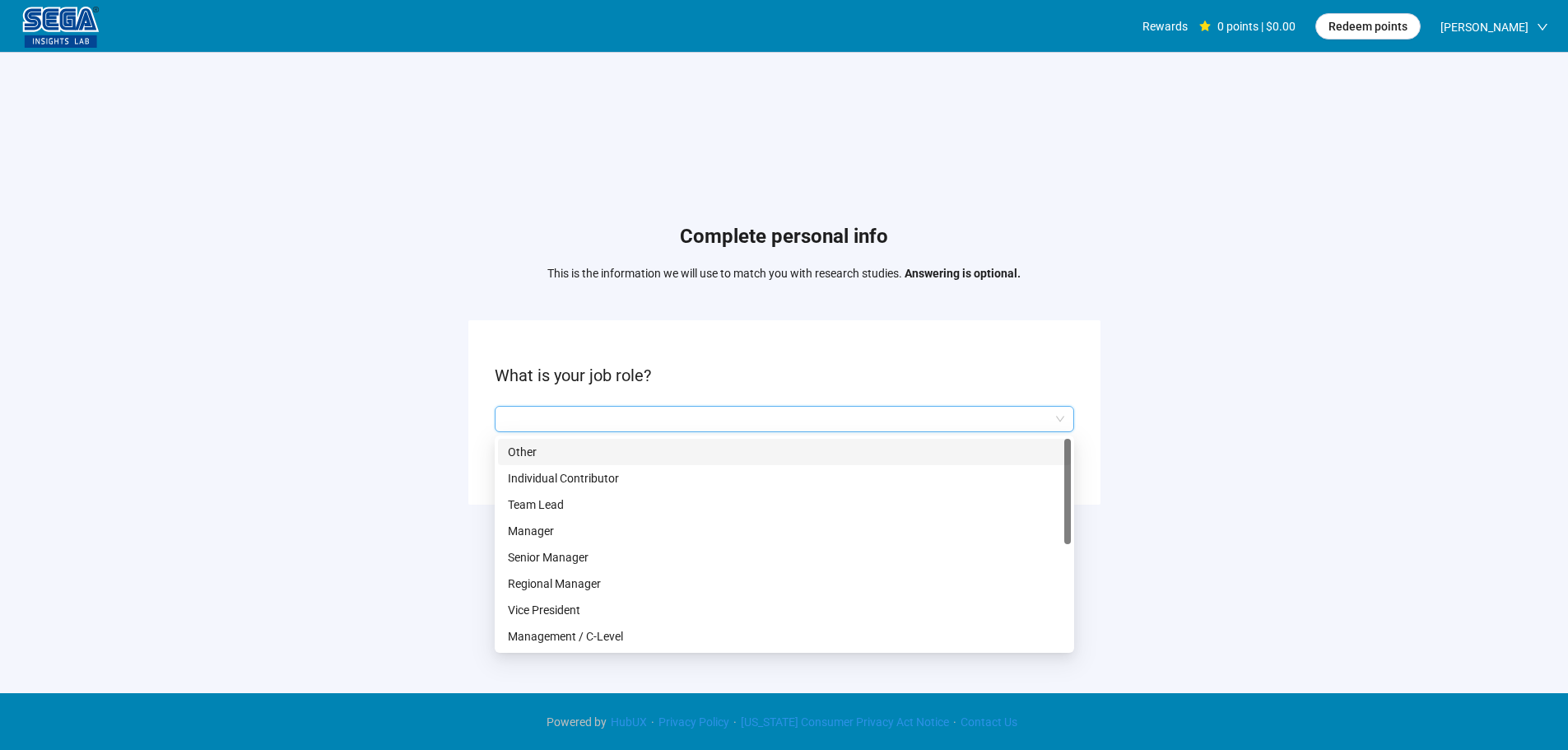
click at [661, 409] on input "search" at bounding box center [784, 419] width 559 height 25
click at [578, 633] on p "Management / C-Level" at bounding box center [784, 637] width 553 height 18
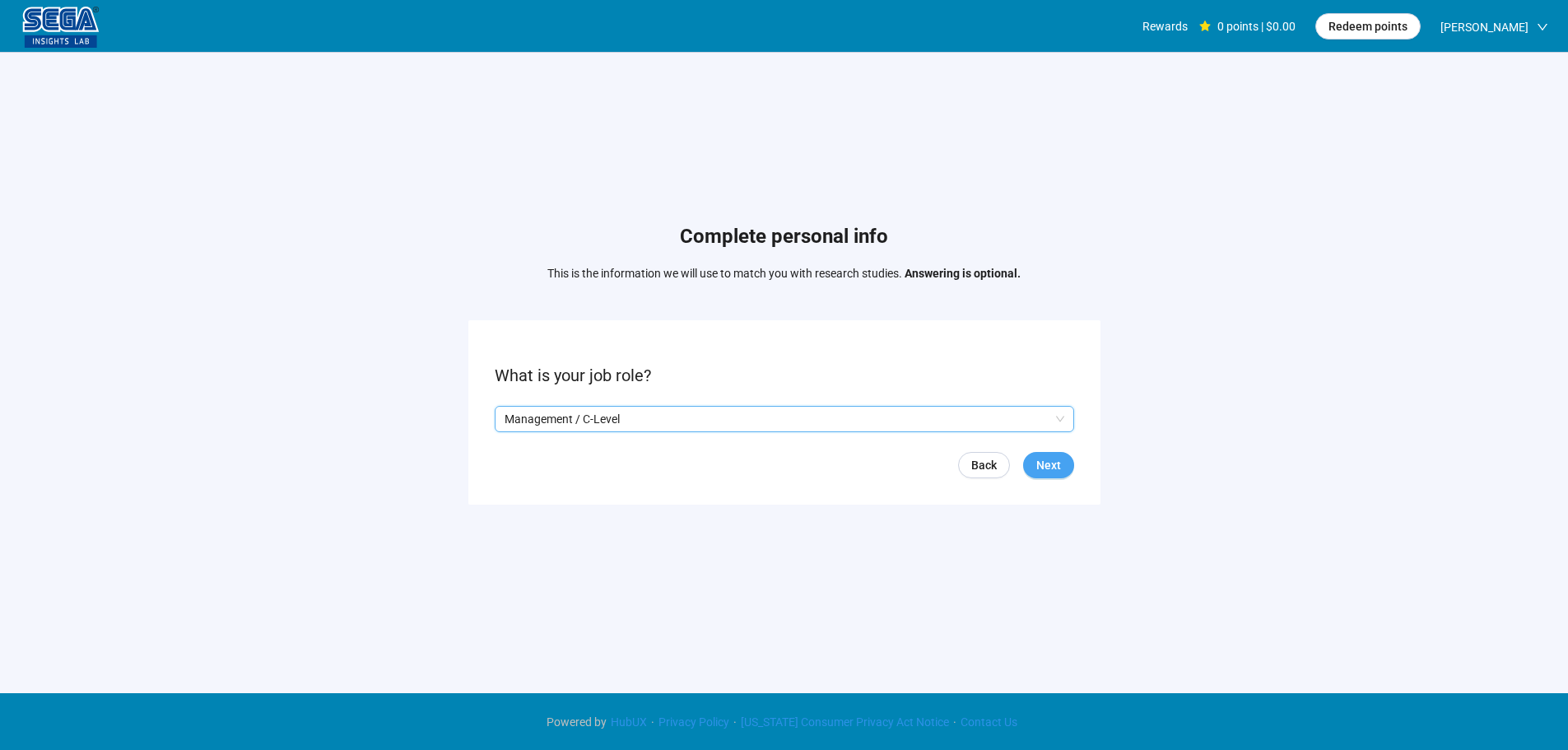
click at [1037, 462] on span "Next" at bounding box center [1049, 466] width 25 height 18
click at [578, 423] on input "search" at bounding box center [784, 419] width 559 height 25
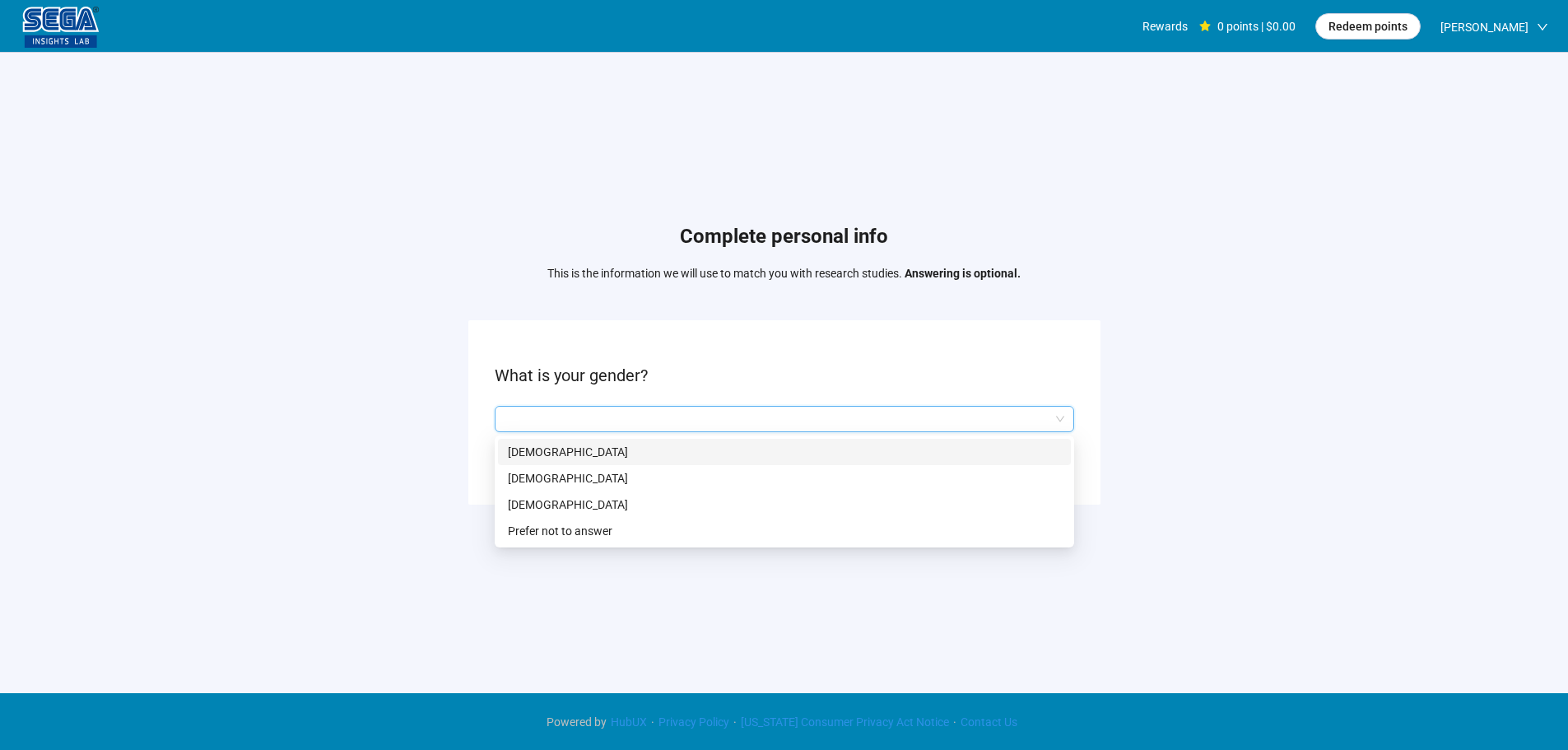
click at [563, 448] on p "[DEMOGRAPHIC_DATA]" at bounding box center [784, 452] width 553 height 18
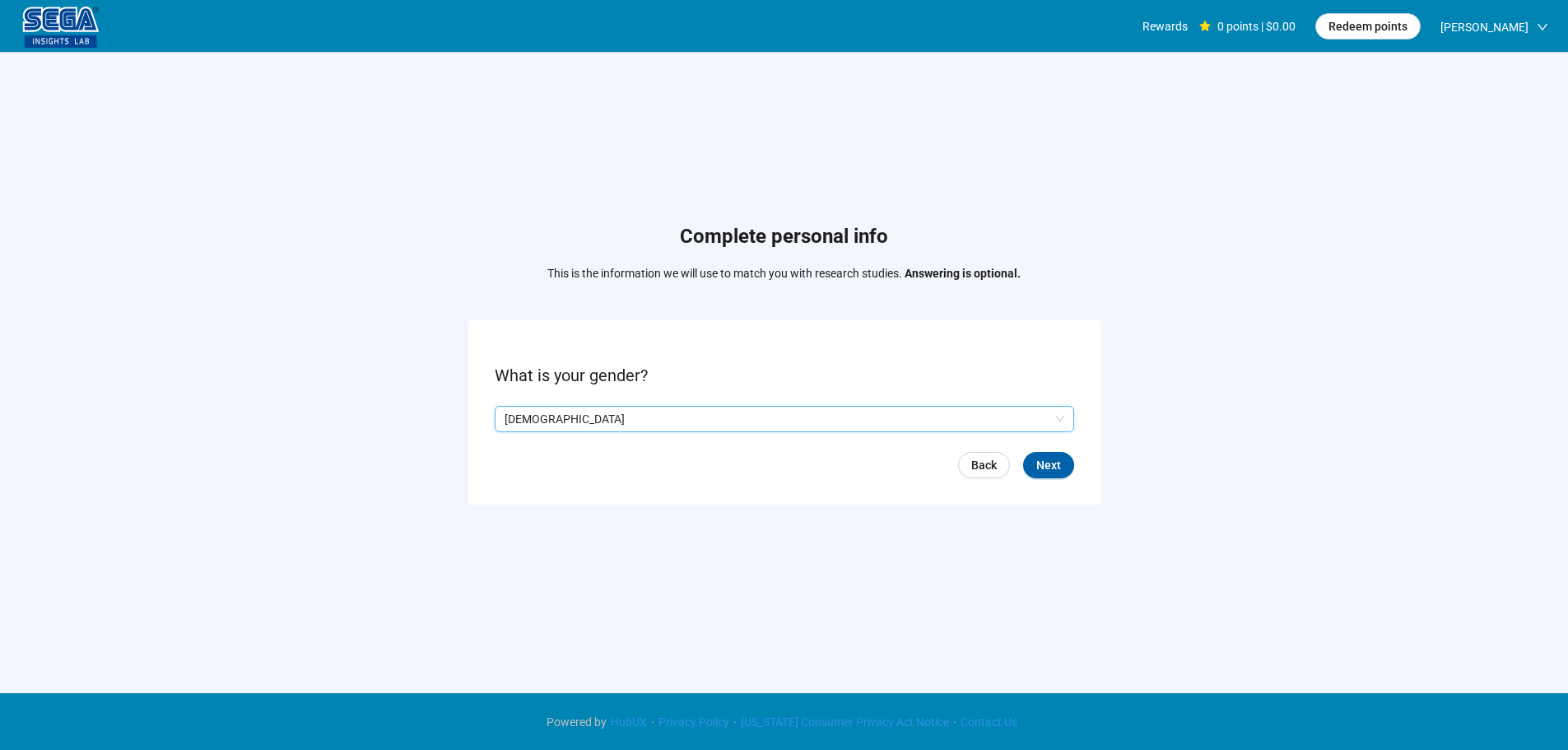
click at [1084, 466] on form "What is your gender? Q2hhcmFjdGVyaXN0aWNBbnN3ZXJOb2RlOjdhNjc1MTM1LTE0YTUtNDljOC…" at bounding box center [784, 412] width 632 height 184
click at [1064, 460] on button "Next" at bounding box center [1048, 466] width 51 height 27
click at [533, 428] on input at bounding box center [531, 419] width 72 height 25
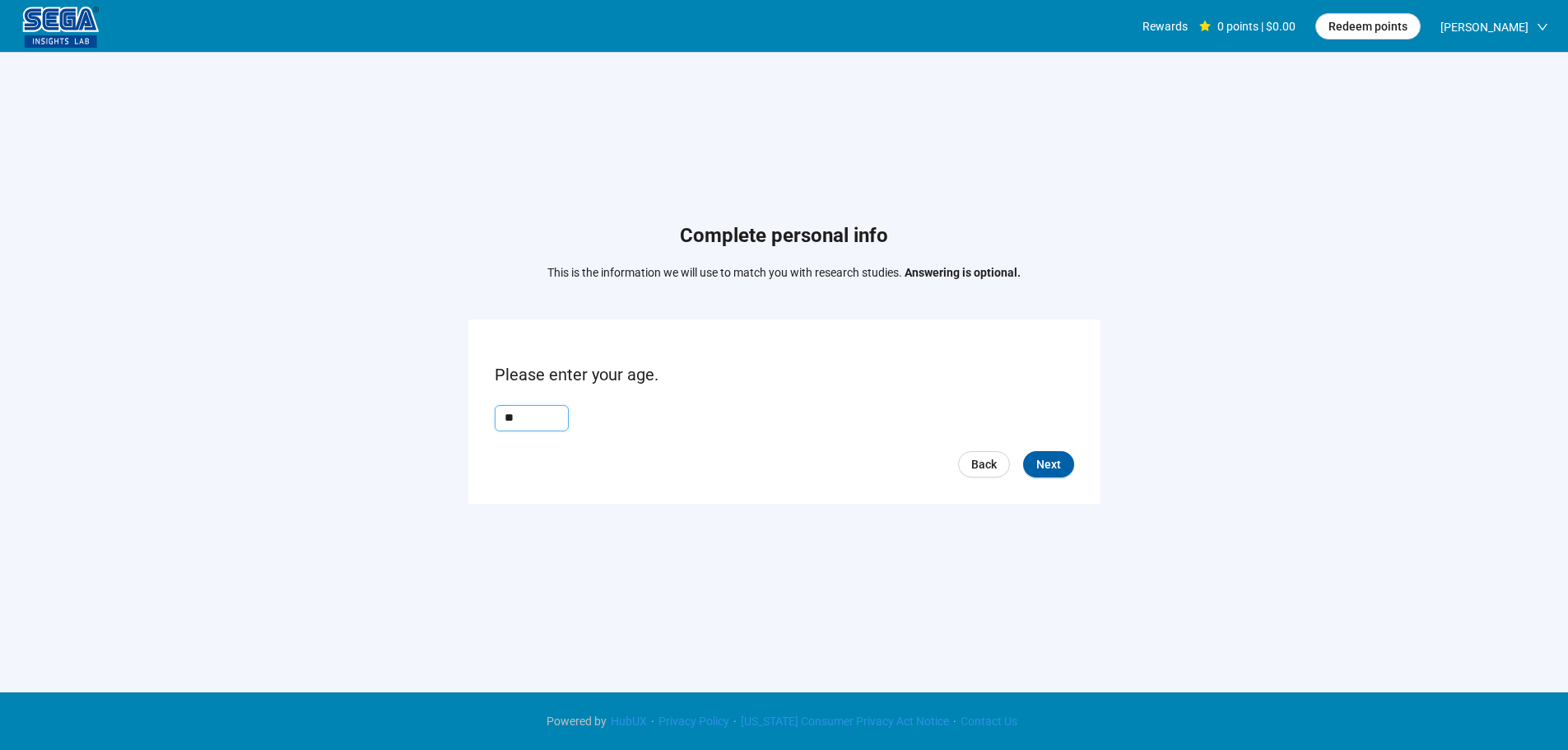
type input "**"
click at [1054, 461] on span "Next" at bounding box center [1049, 465] width 25 height 18
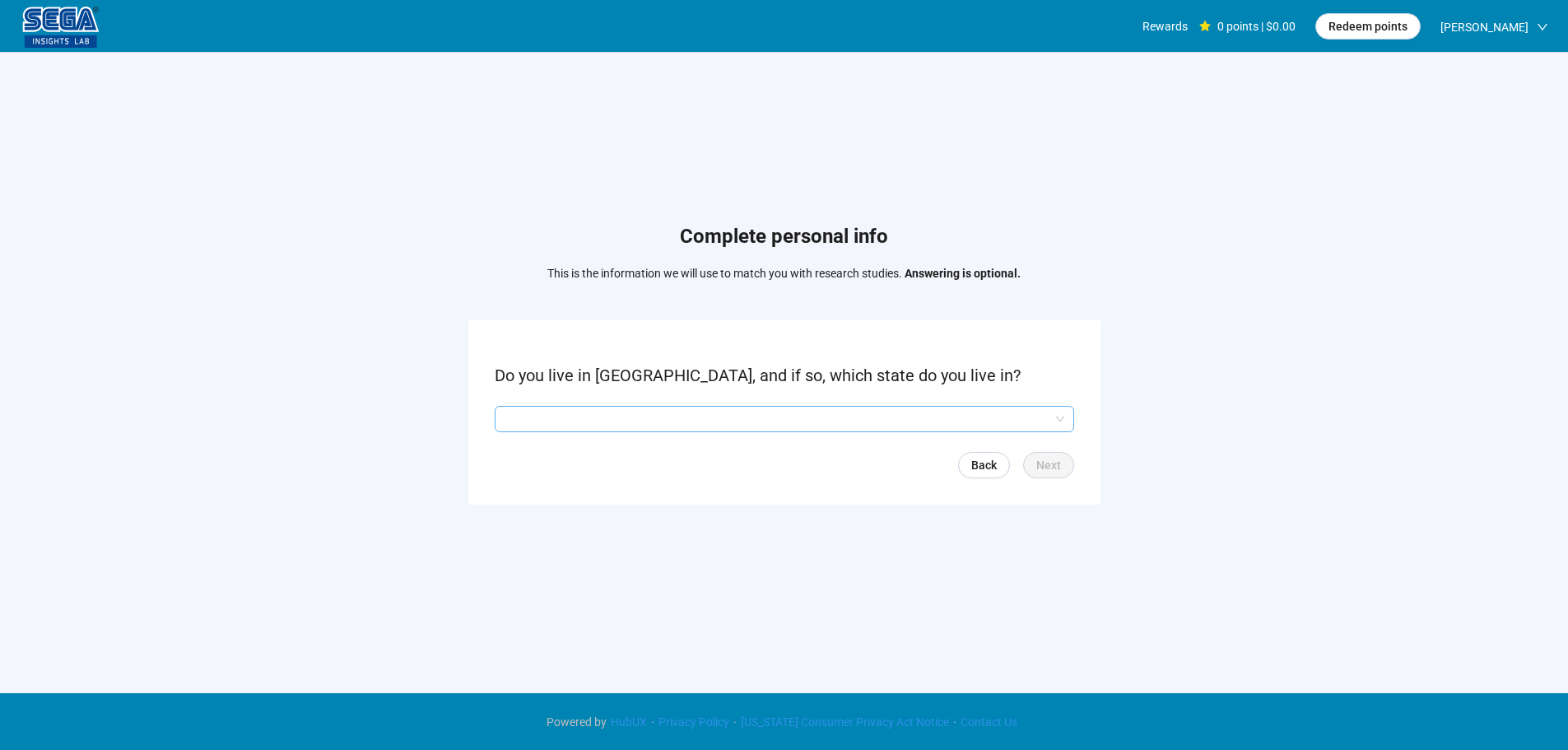
click at [592, 427] on input "search" at bounding box center [784, 419] width 559 height 25
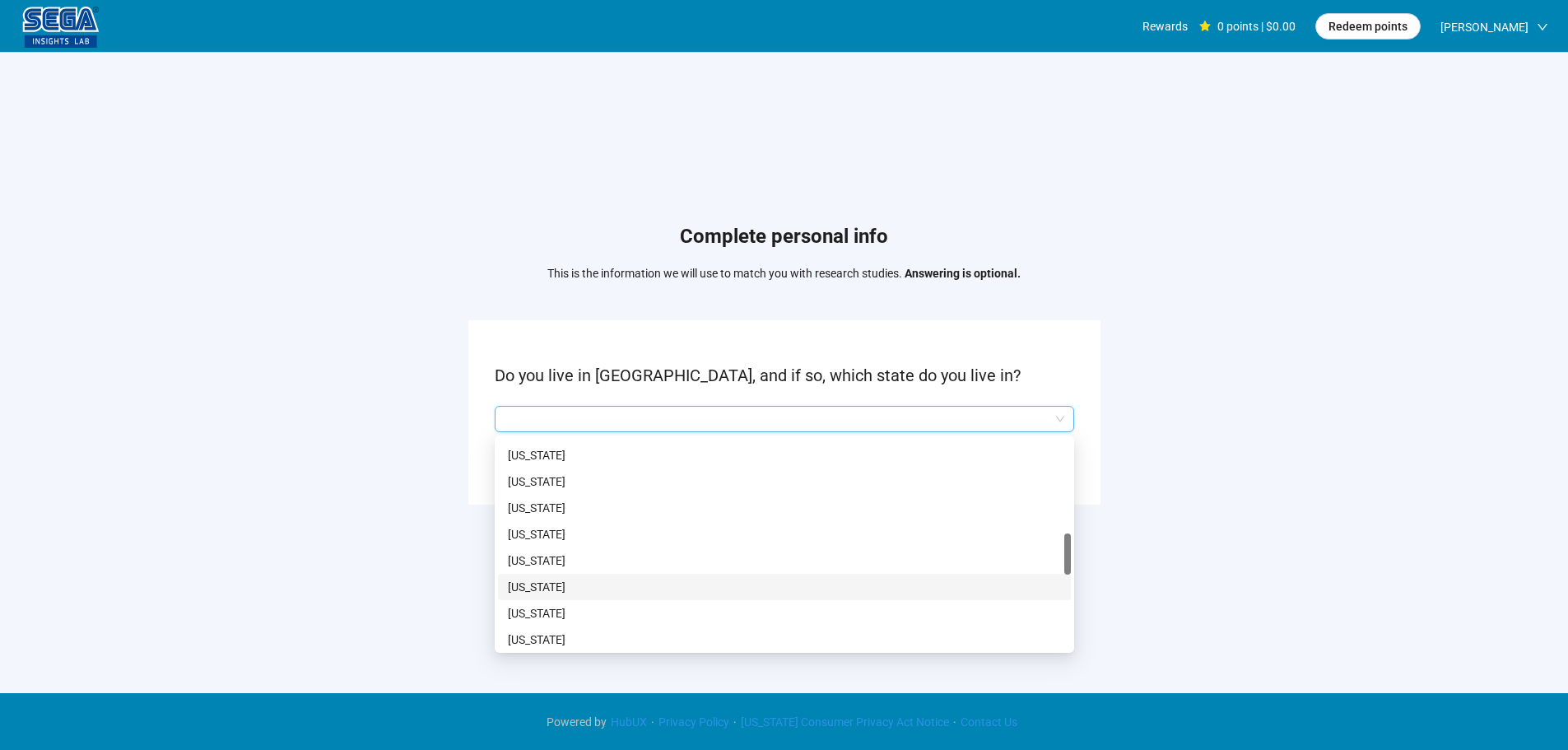
scroll to position [823, 0]
click at [552, 629] on p "[US_STATE]" at bounding box center [784, 630] width 553 height 18
click at [552, 629] on div "Complete personal info This is the information we will use to match you with re…" at bounding box center [784, 368] width 1568 height 631
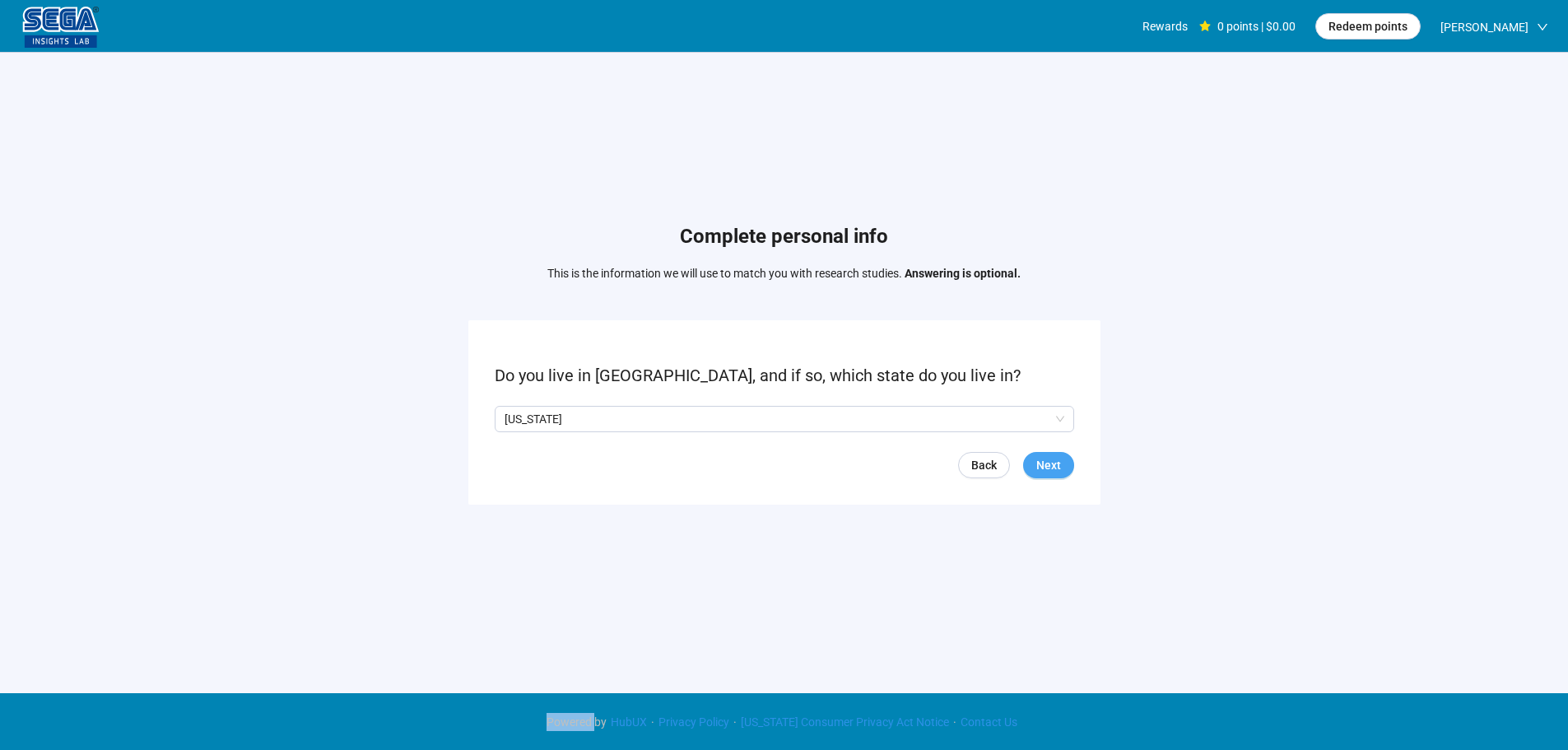
click at [1044, 466] on span "Next" at bounding box center [1049, 466] width 25 height 18
click at [519, 419] on p "Yes" at bounding box center [520, 419] width 18 height 18
click at [558, 422] on p "No" at bounding box center [560, 419] width 15 height 18
click at [1056, 461] on span "Next" at bounding box center [1049, 466] width 25 height 18
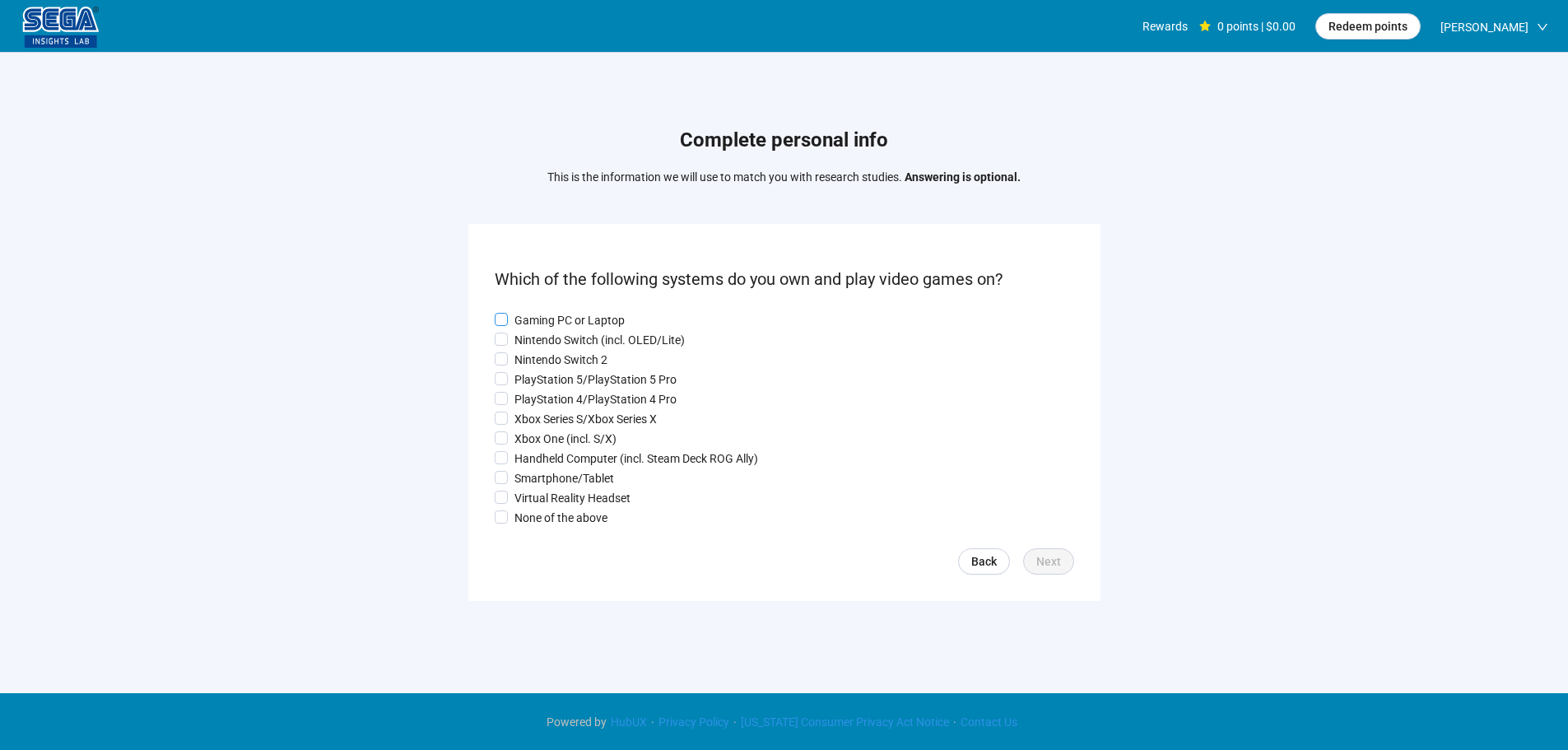
click at [572, 311] on p "Gaming PC or Laptop" at bounding box center [569, 320] width 111 height 18
click at [553, 351] on p "Nintendo Switch 2" at bounding box center [561, 360] width 93 height 18
drag, startPoint x: 554, startPoint y: 375, endPoint x: 550, endPoint y: 393, distance: 18.4
click at [554, 377] on p "PlayStation 5/PlayStation 5 Pro" at bounding box center [595, 380] width 162 height 18
click at [548, 402] on p "PlayStation 4/PlayStation 4 Pro" at bounding box center [595, 399] width 162 height 18
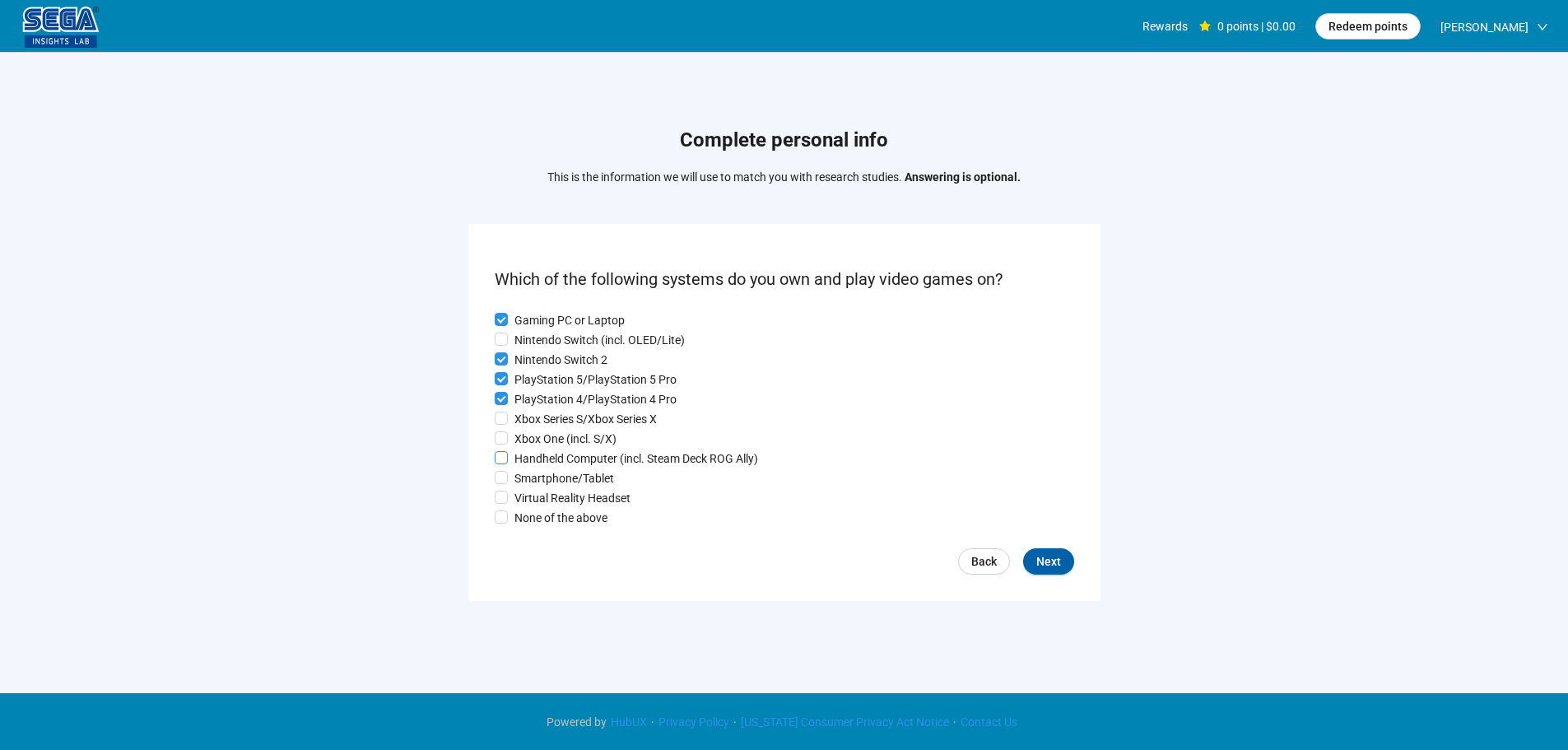
drag, startPoint x: 548, startPoint y: 433, endPoint x: 550, endPoint y: 451, distance: 18.1
click at [548, 436] on p "Xbox One (incl. S/X)" at bounding box center [565, 439] width 102 height 18
click at [550, 453] on label "Handheld Computer (incl. Steam Deck ROG Ally)" at bounding box center [784, 459] width 579 height 18
click at [548, 477] on p "Smartphone/Tablet" at bounding box center [564, 479] width 100 height 18
click at [1056, 565] on span "Next" at bounding box center [1049, 562] width 25 height 18
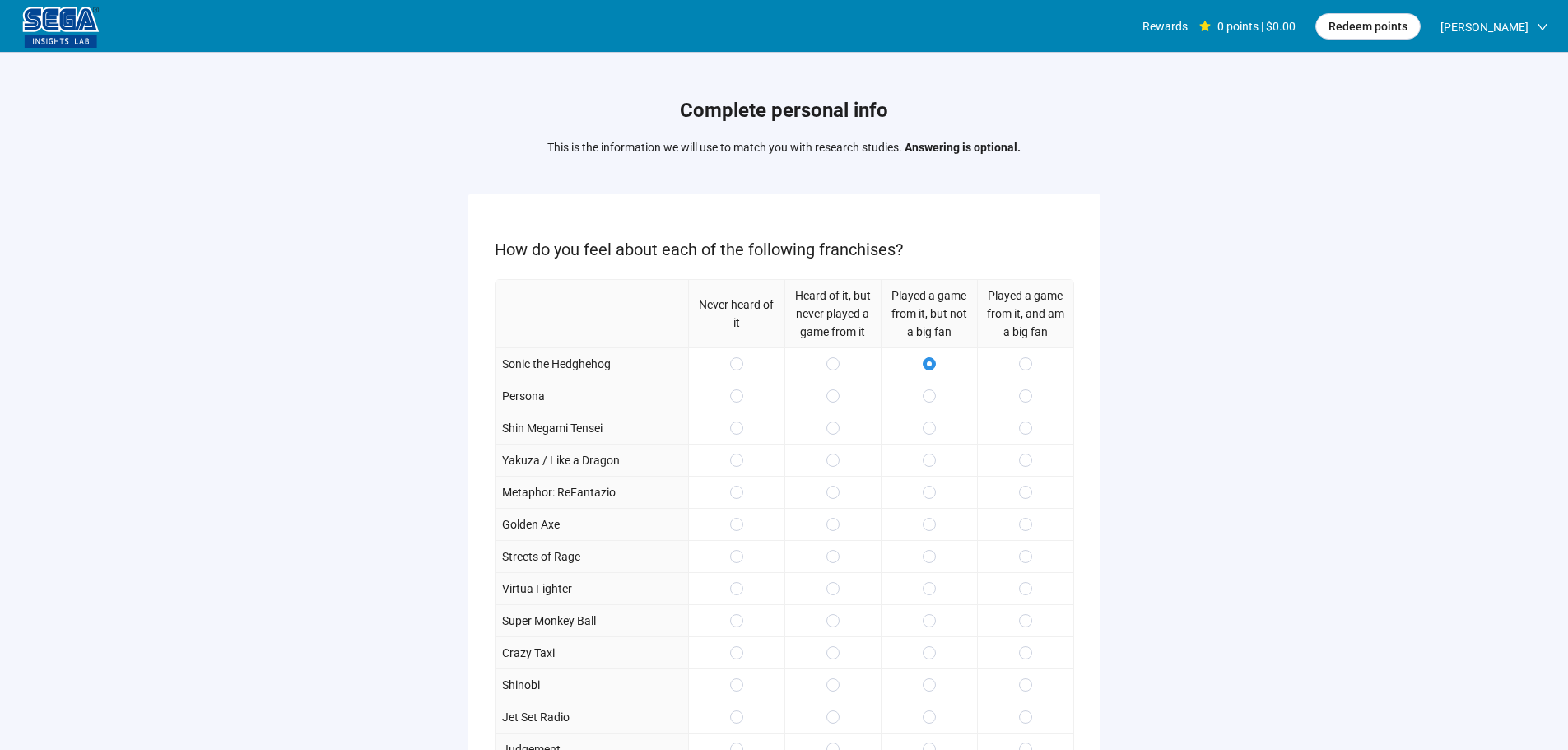
click at [924, 439] on div at bounding box center [929, 427] width 96 height 32
click at [1020, 466] on span at bounding box center [1025, 461] width 13 height 13
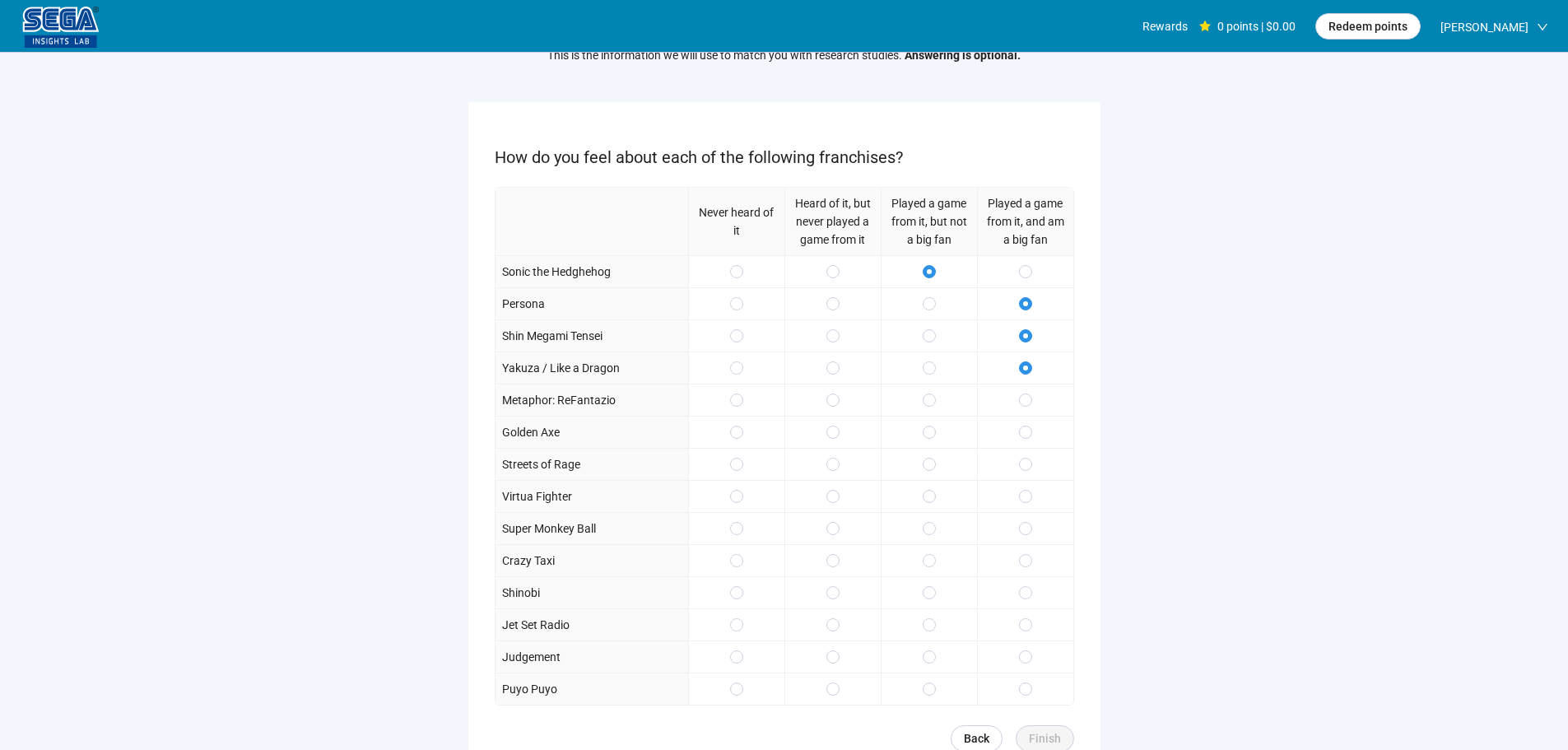
scroll to position [165, 0]
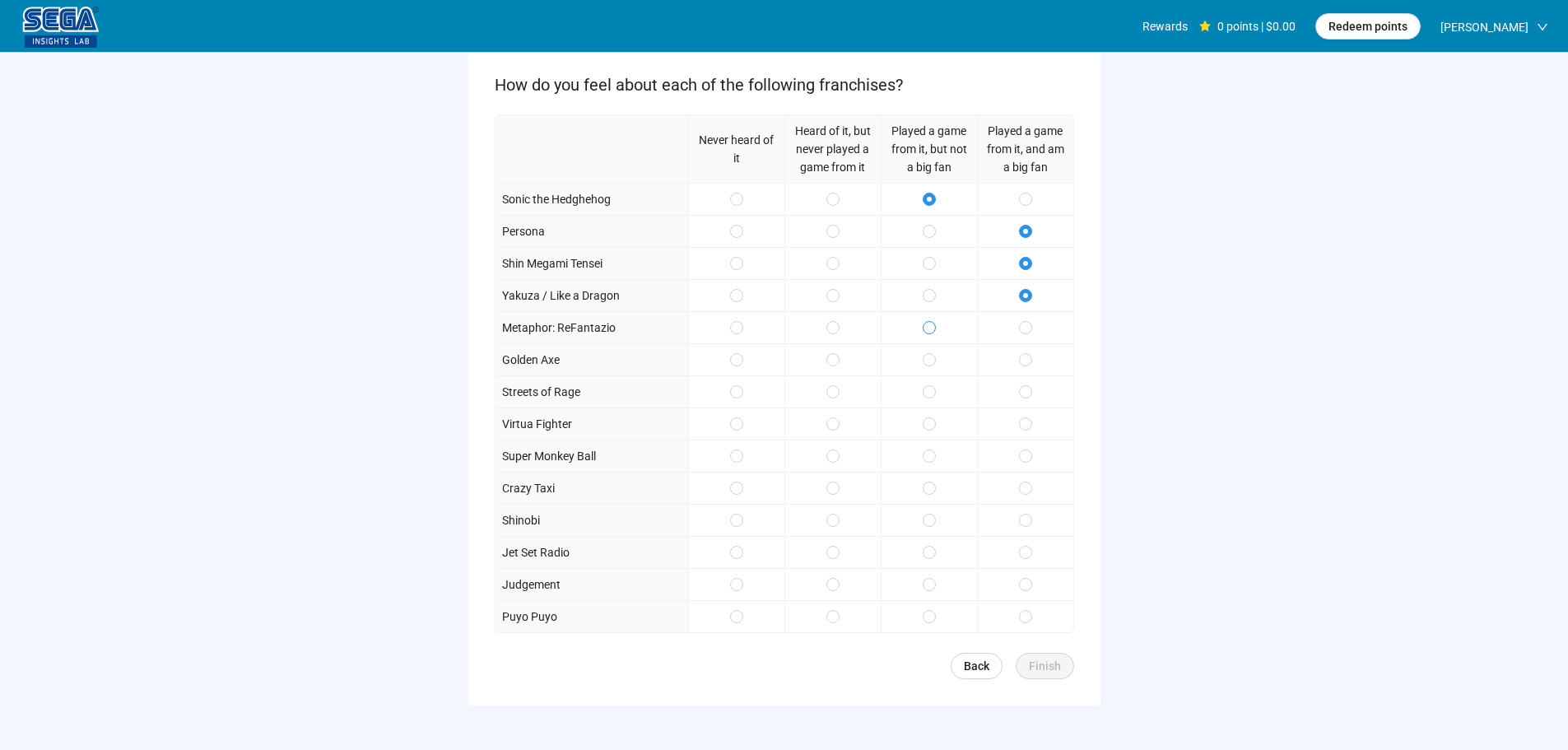
click at [920, 323] on div at bounding box center [929, 327] width 96 height 32
click at [927, 376] on div at bounding box center [929, 392] width 96 height 32
click at [928, 414] on div at bounding box center [929, 423] width 96 height 32
click at [1023, 395] on span at bounding box center [1025, 392] width 13 height 13
click at [1030, 461] on span at bounding box center [1025, 456] width 13 height 13
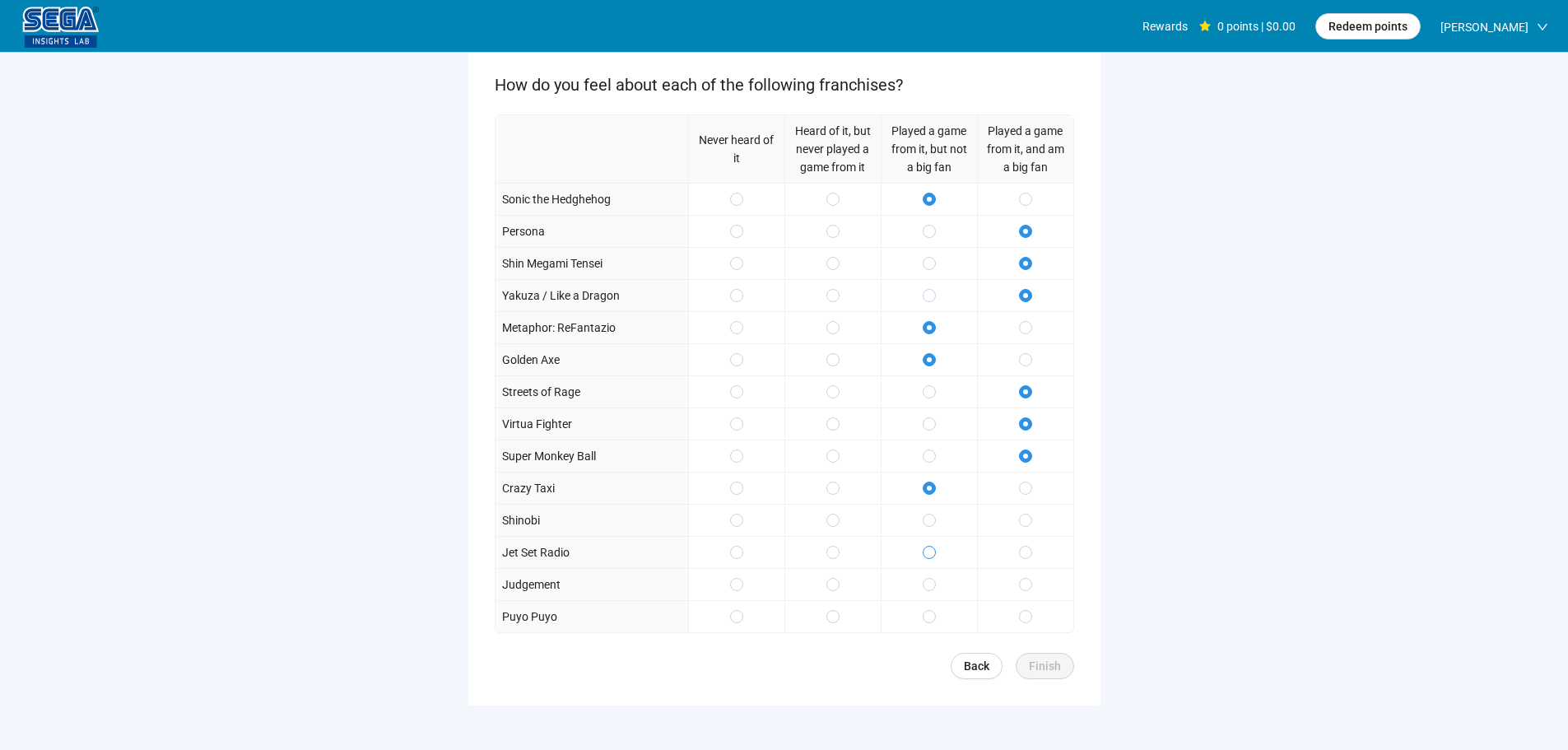
click at [922, 545] on label at bounding box center [929, 553] width 13 height 18
click at [1042, 586] on div at bounding box center [1025, 584] width 96 height 32
click at [1021, 586] on span at bounding box center [1025, 585] width 13 height 13
click at [1047, 657] on button "Finish" at bounding box center [1045, 666] width 58 height 27
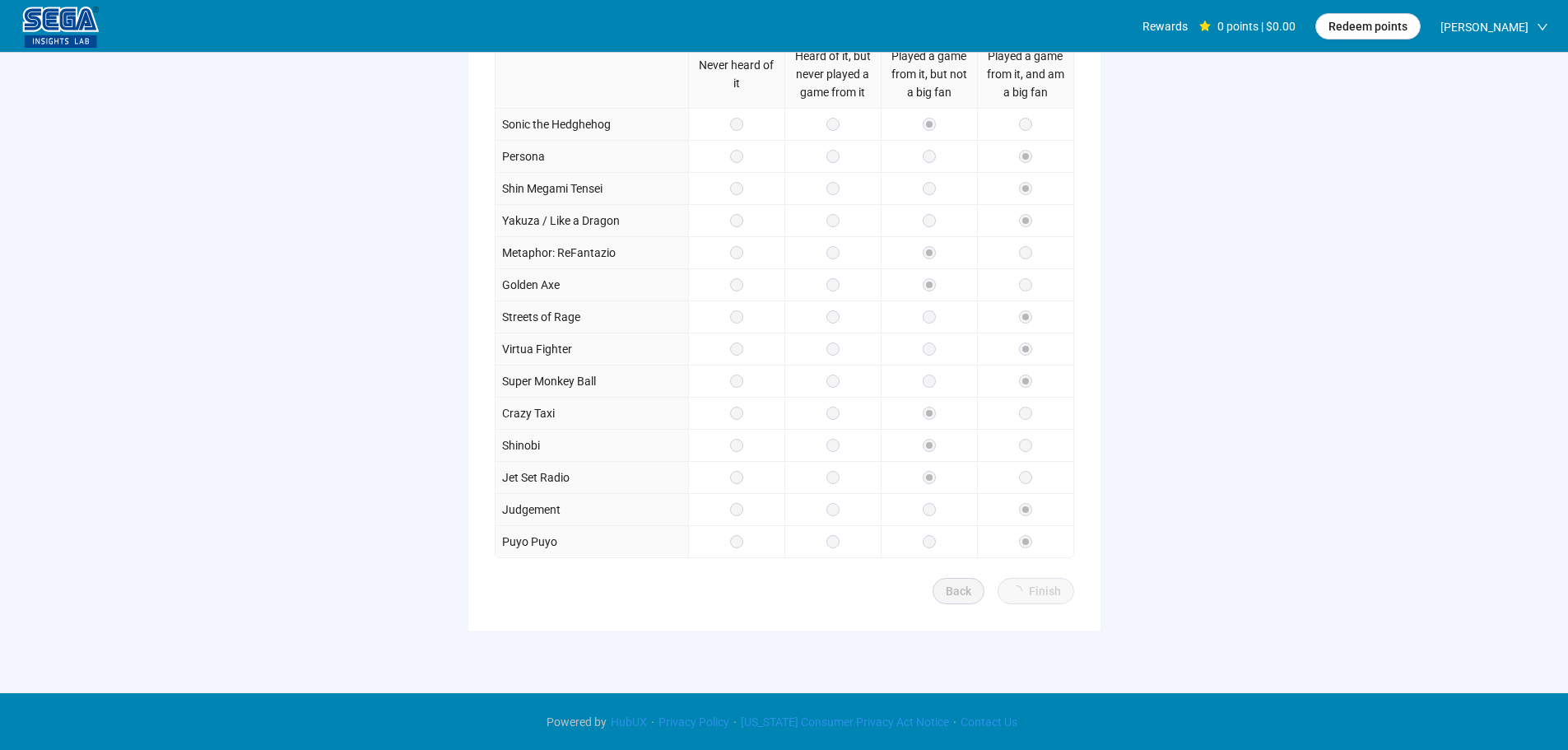
scroll to position [240, 0]
